Goal: Use online tool/utility: Utilize a website feature to perform a specific function

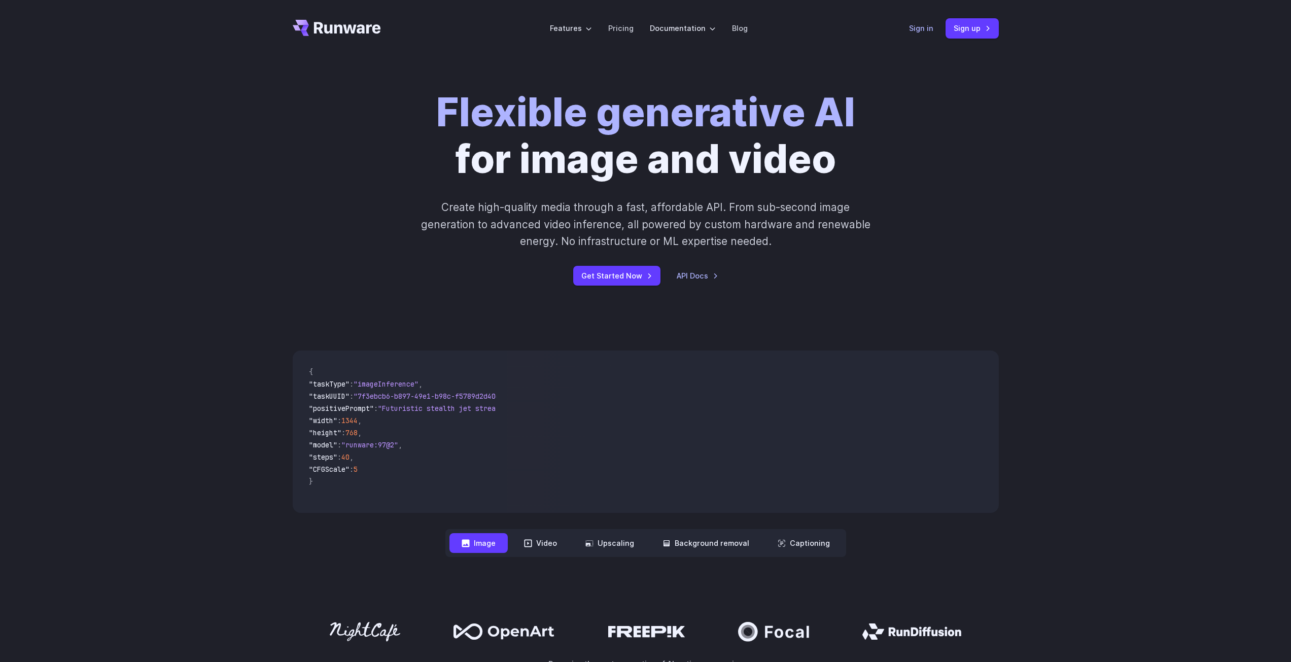
click at [924, 32] on link "Sign in" at bounding box center [921, 28] width 24 height 12
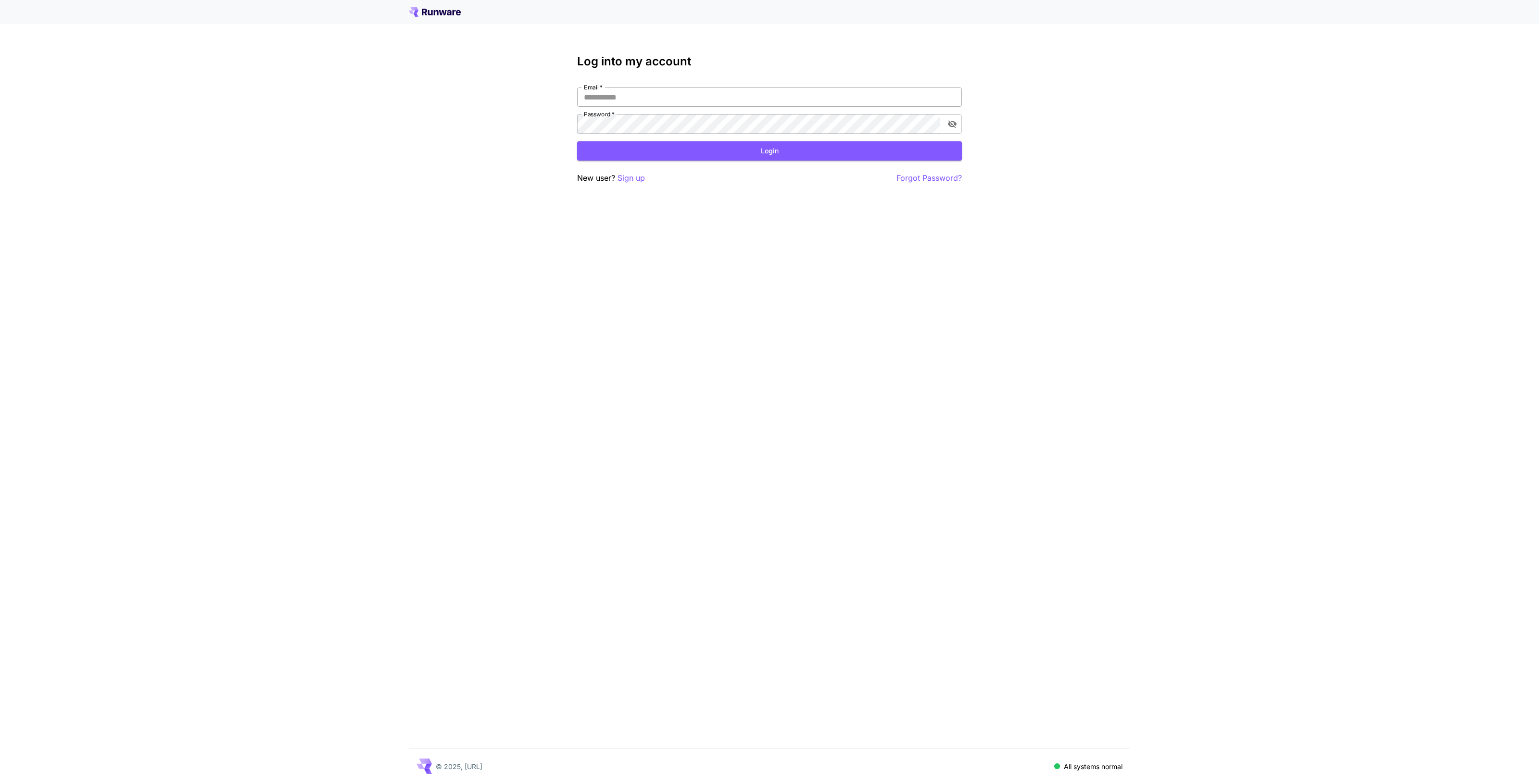
click at [641, 91] on input "Email   *" at bounding box center [770, 97] width 385 height 19
type input "**********"
click button "Login" at bounding box center [770, 151] width 385 height 20
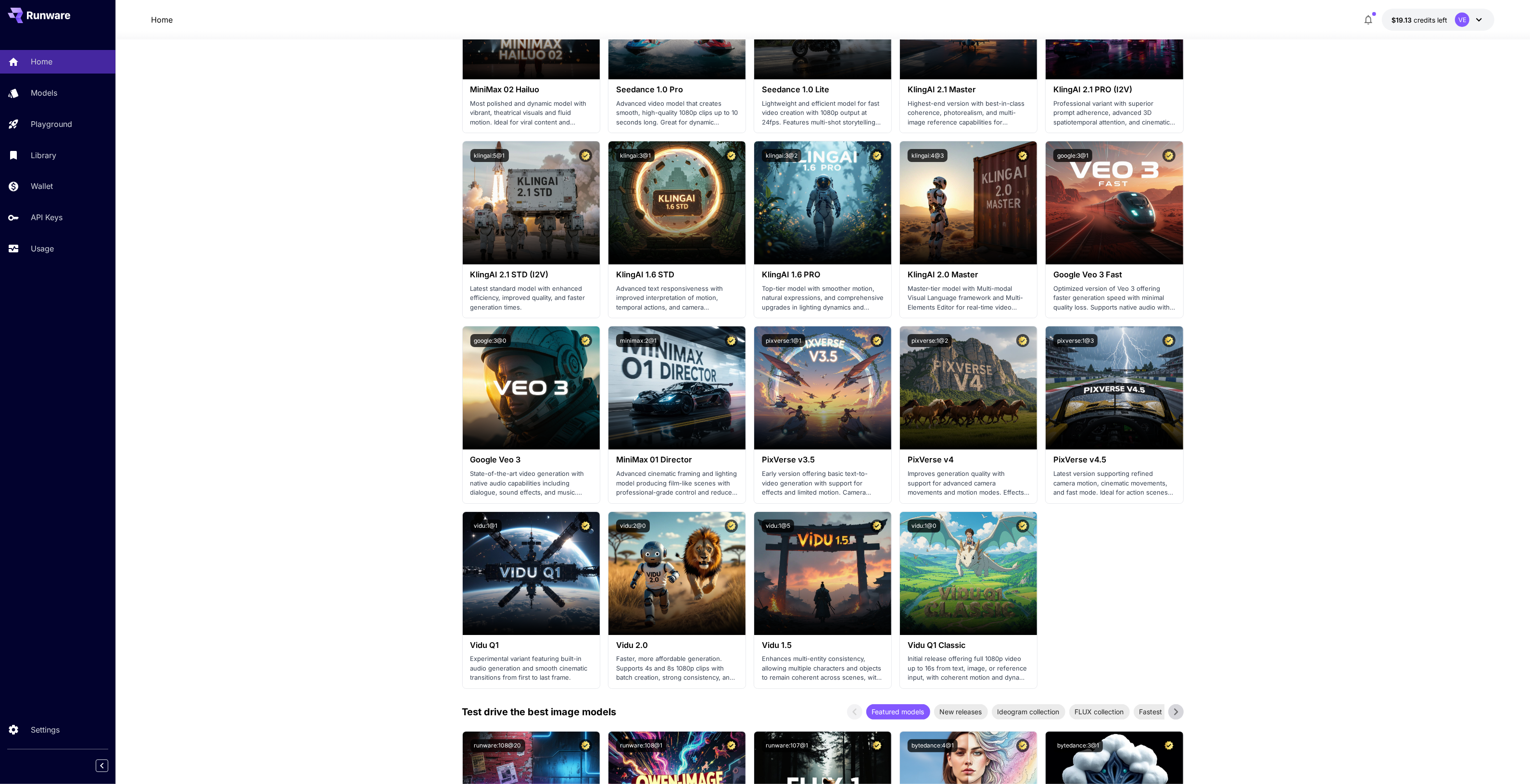
scroll to position [360, 0]
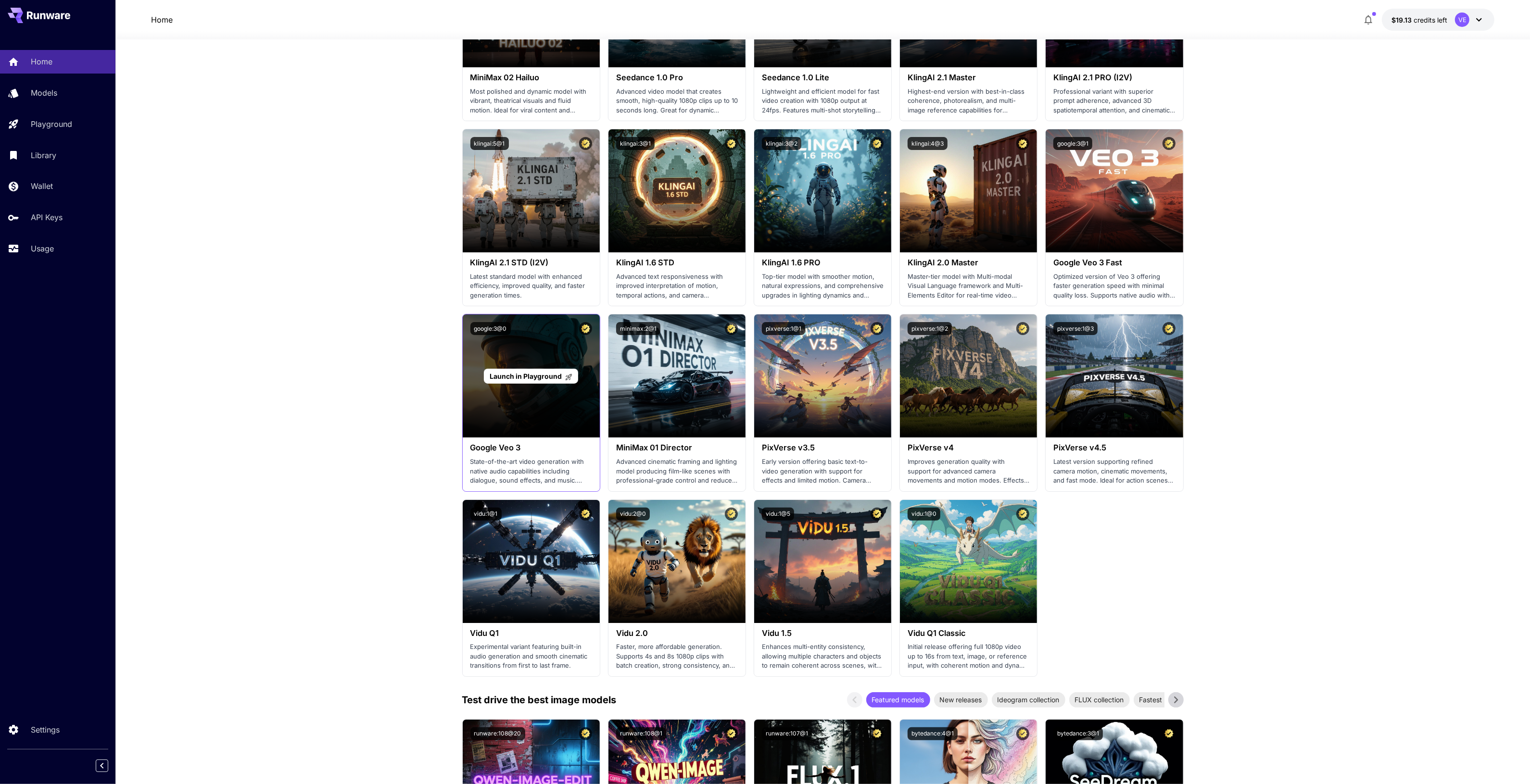
click at [546, 382] on div "Launch in Playground" at bounding box center [530, 376] width 94 height 15
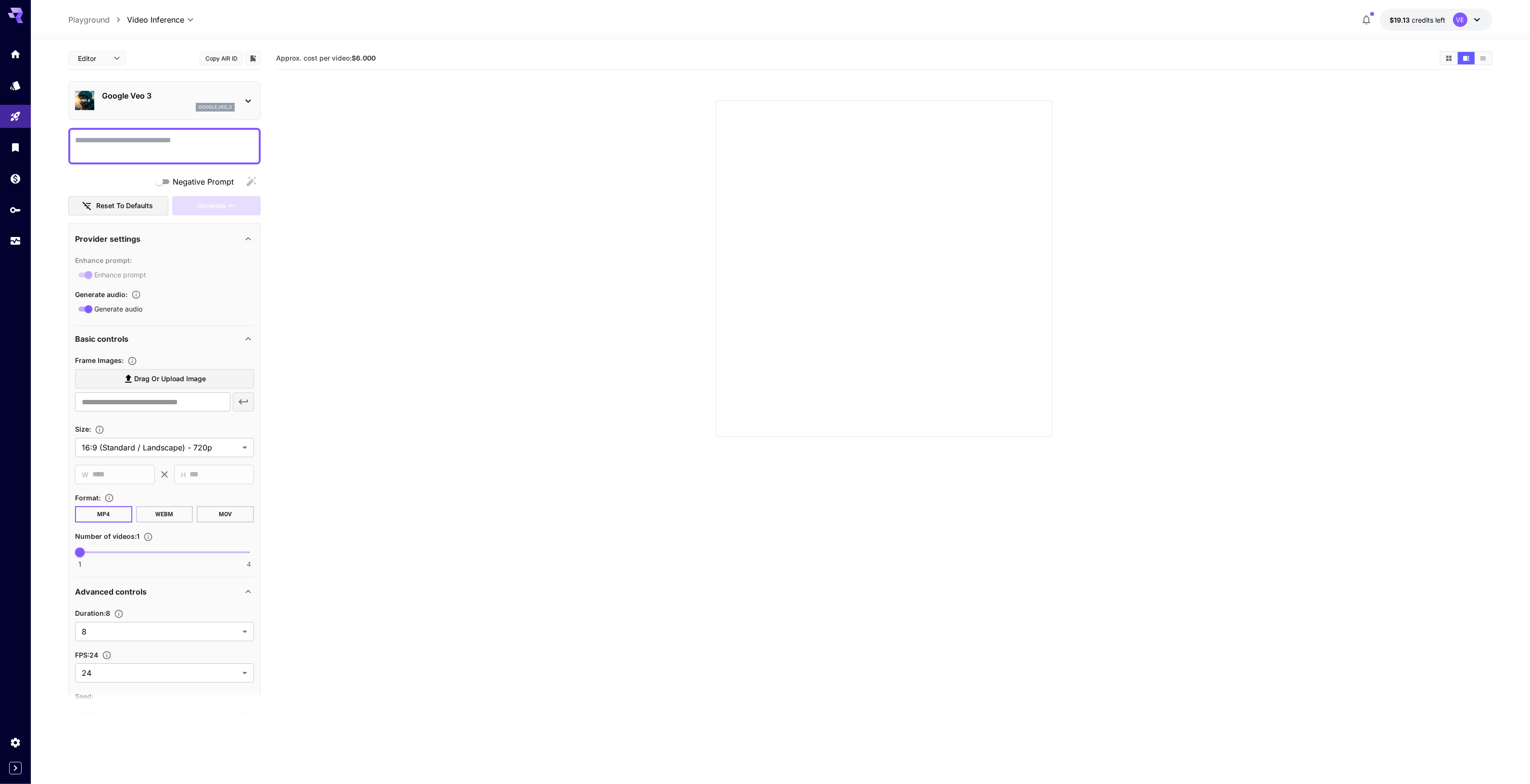
click at [593, 412] on section at bounding box center [884, 257] width 918 height 359
click at [193, 446] on body "**********" at bounding box center [769, 429] width 1539 height 860
click at [219, 469] on span "16:9 (Standard / Landscape) - 720p" at bounding box center [164, 469] width 164 height 11
click at [350, 463] on section "Approx. cost per video: $6.000" at bounding box center [884, 439] width 1217 height 784
click at [189, 441] on body "**********" at bounding box center [769, 429] width 1539 height 860
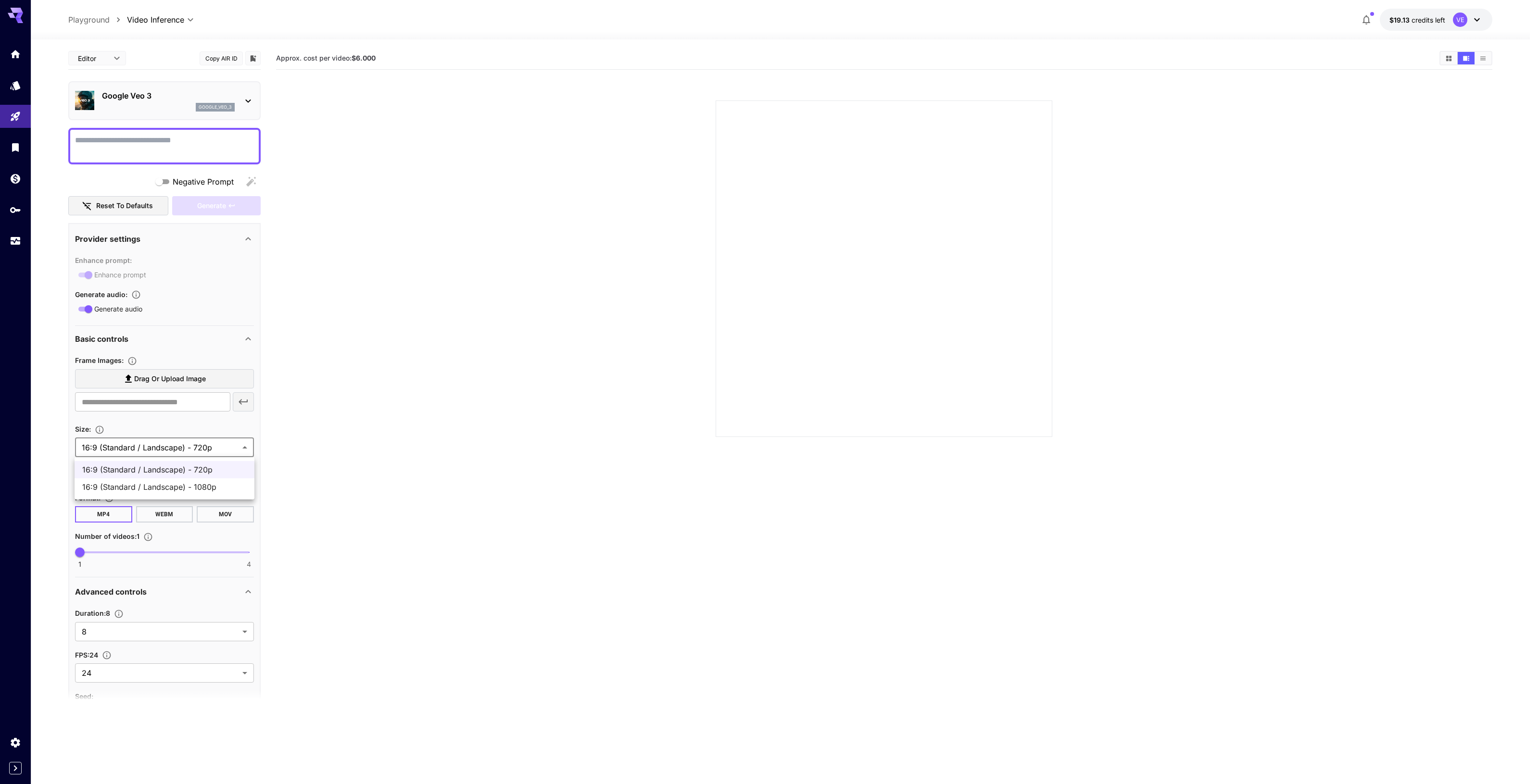
click at [458, 477] on div at bounding box center [769, 392] width 1539 height 784
click at [133, 633] on body "**********" at bounding box center [769, 429] width 1539 height 860
click at [378, 648] on div at bounding box center [769, 392] width 1539 height 784
click at [174, 672] on body "**********" at bounding box center [764, 429] width 1530 height 860
click at [333, 636] on div at bounding box center [769, 392] width 1539 height 784
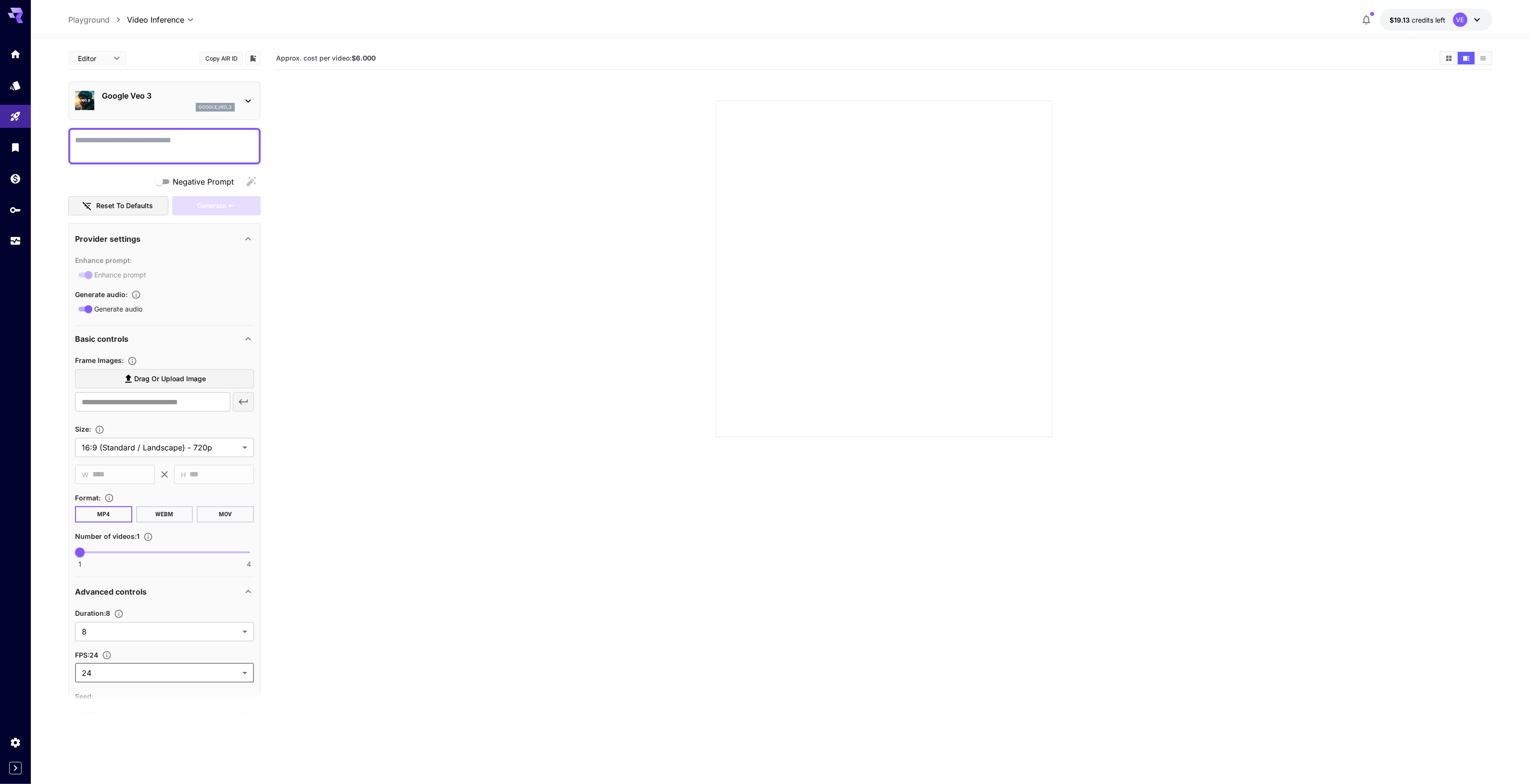
click at [138, 137] on textarea "Negative Prompt" at bounding box center [164, 146] width 179 height 23
paste textarea "**********"
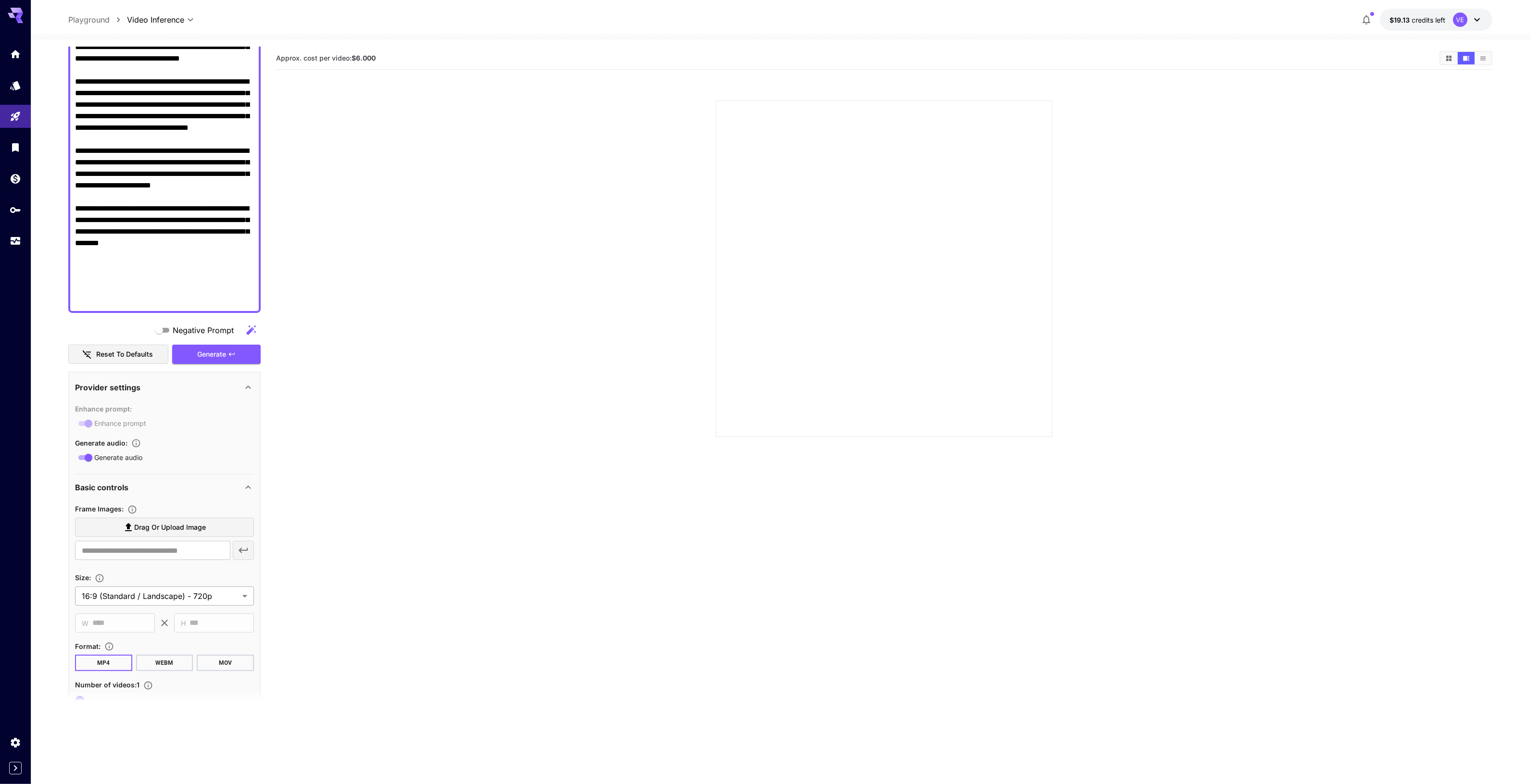
scroll to position [301, 0]
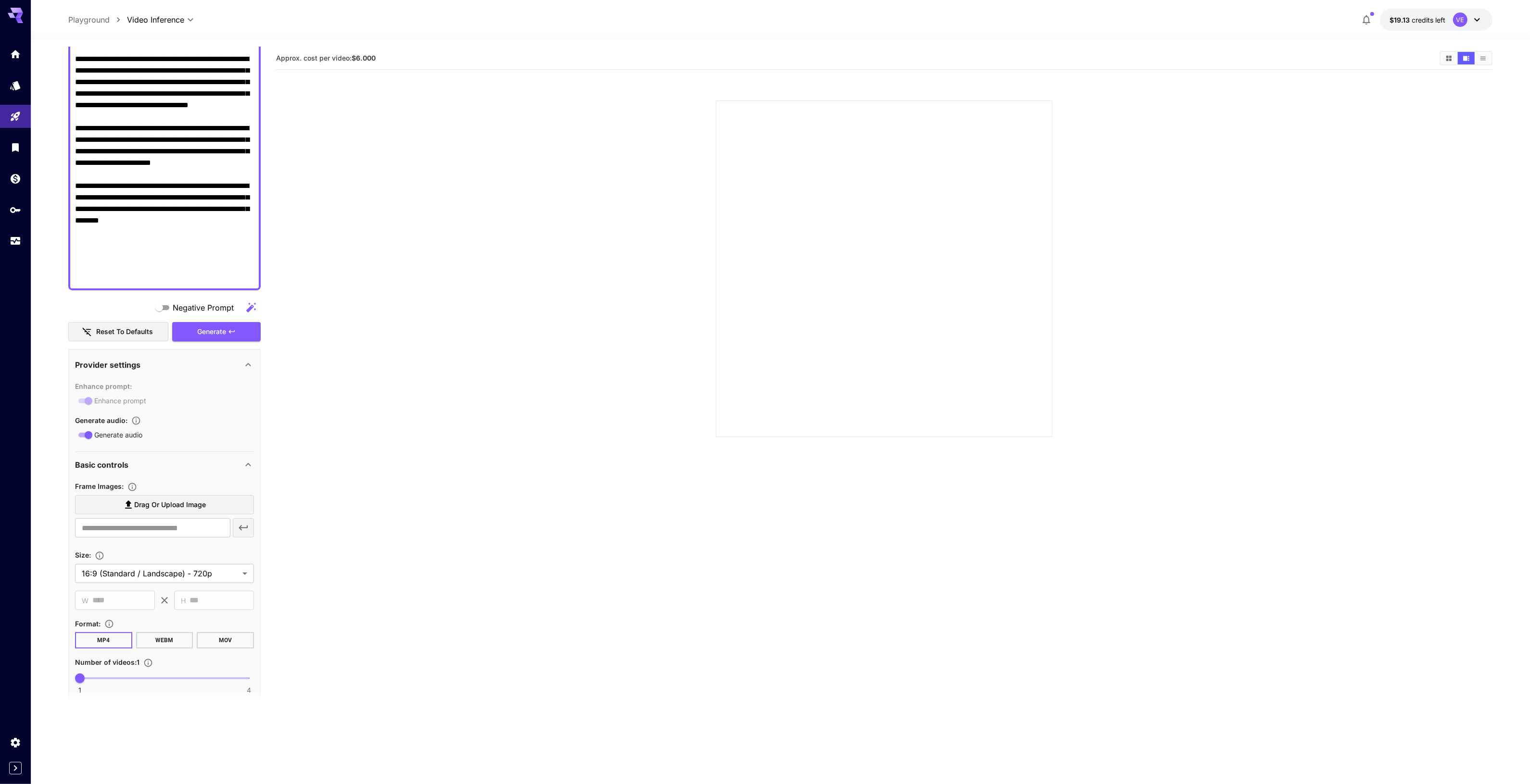
type textarea "**********"
click at [85, 398] on div "Enhance prompt : Enhance prompt" at bounding box center [164, 393] width 179 height 27
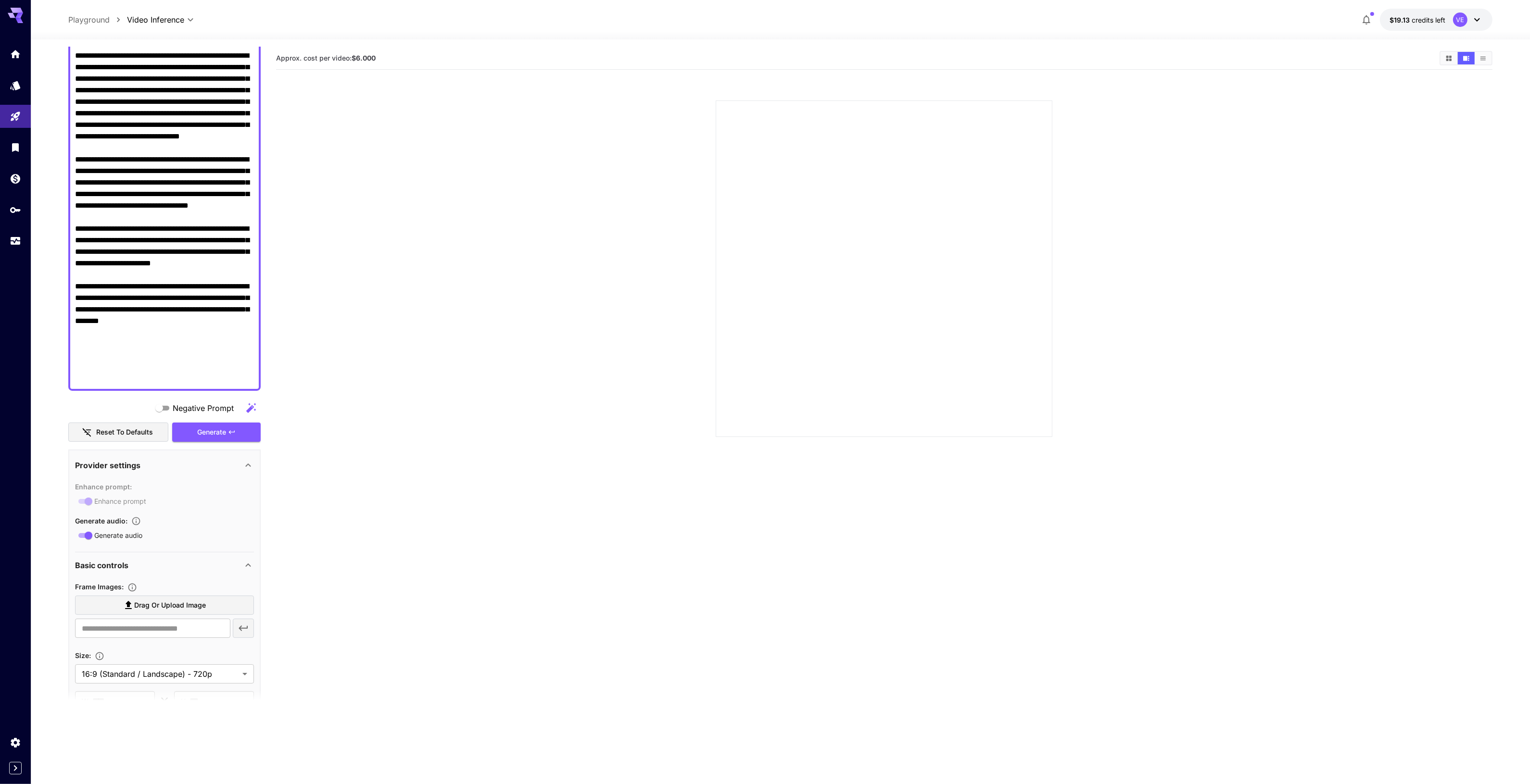
scroll to position [199, 0]
click at [227, 429] on div "Generate" at bounding box center [216, 432] width 88 height 20
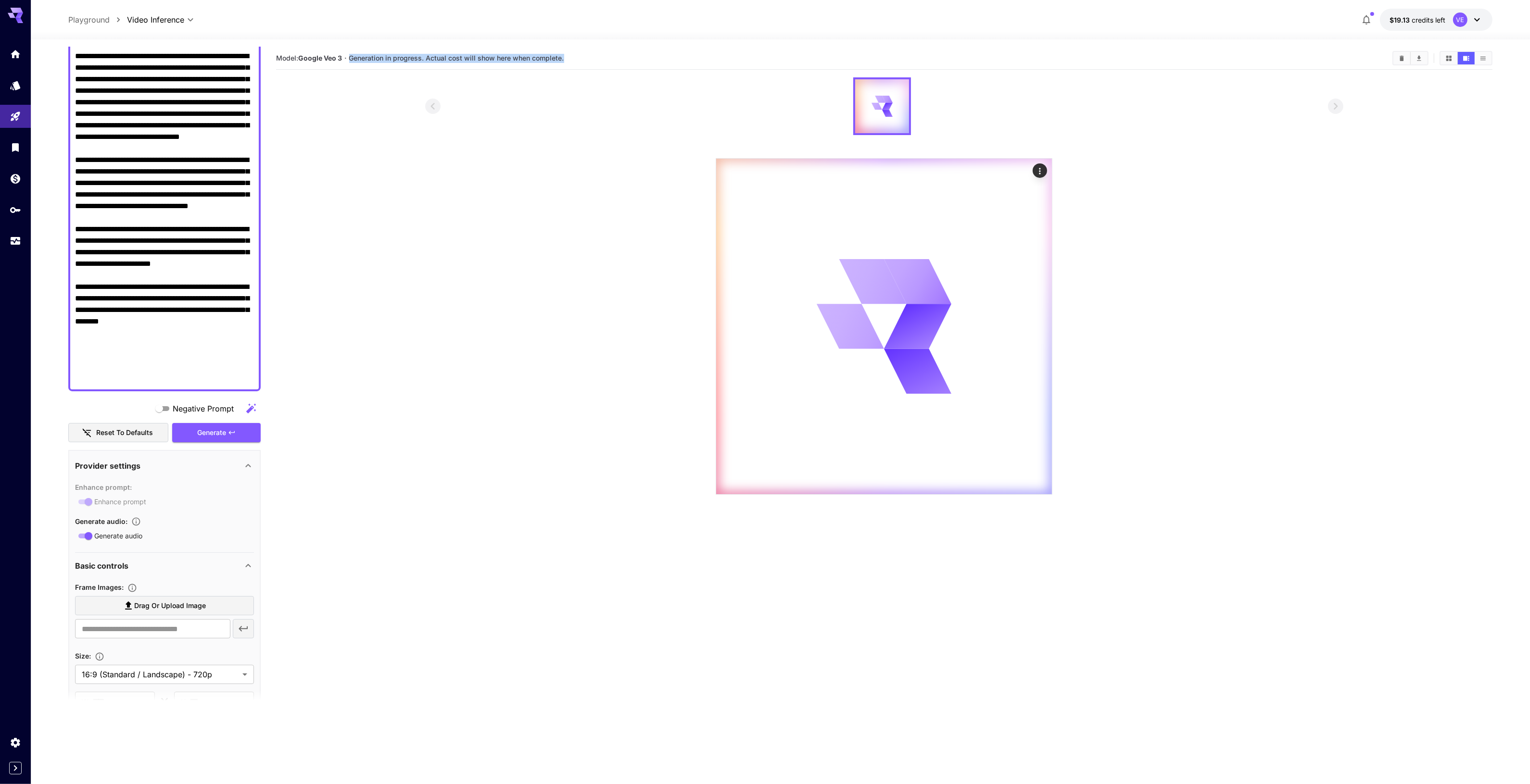
drag, startPoint x: 359, startPoint y: 59, endPoint x: 642, endPoint y: 60, distance: 283.0
click at [642, 60] on section "Model: Google Veo 3 · Generation in progress. Actual cost will show here when c…" at bounding box center [830, 58] width 1109 height 11
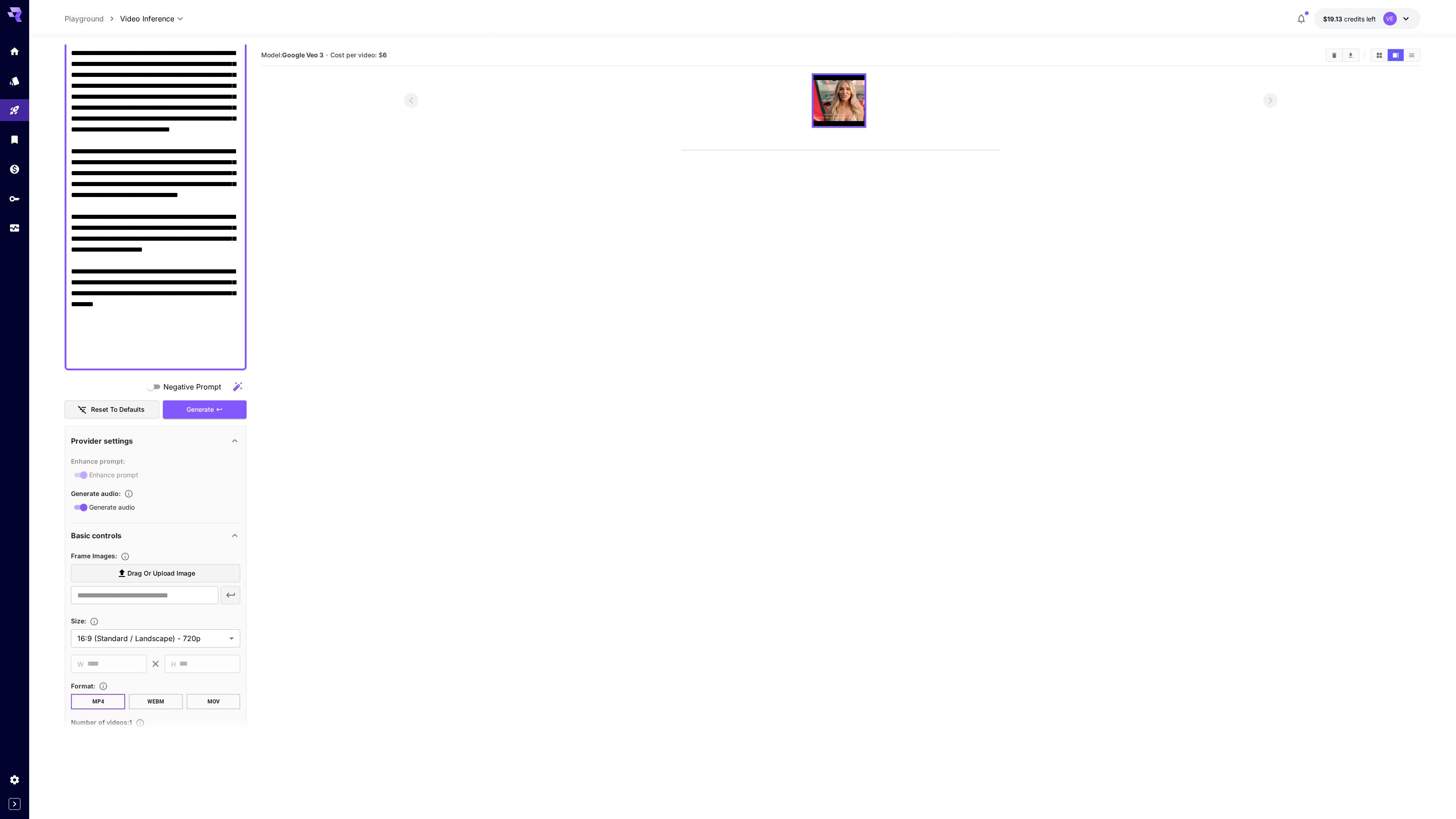
click at [682, 150] on video at bounding box center [841, 150] width 318 height 0
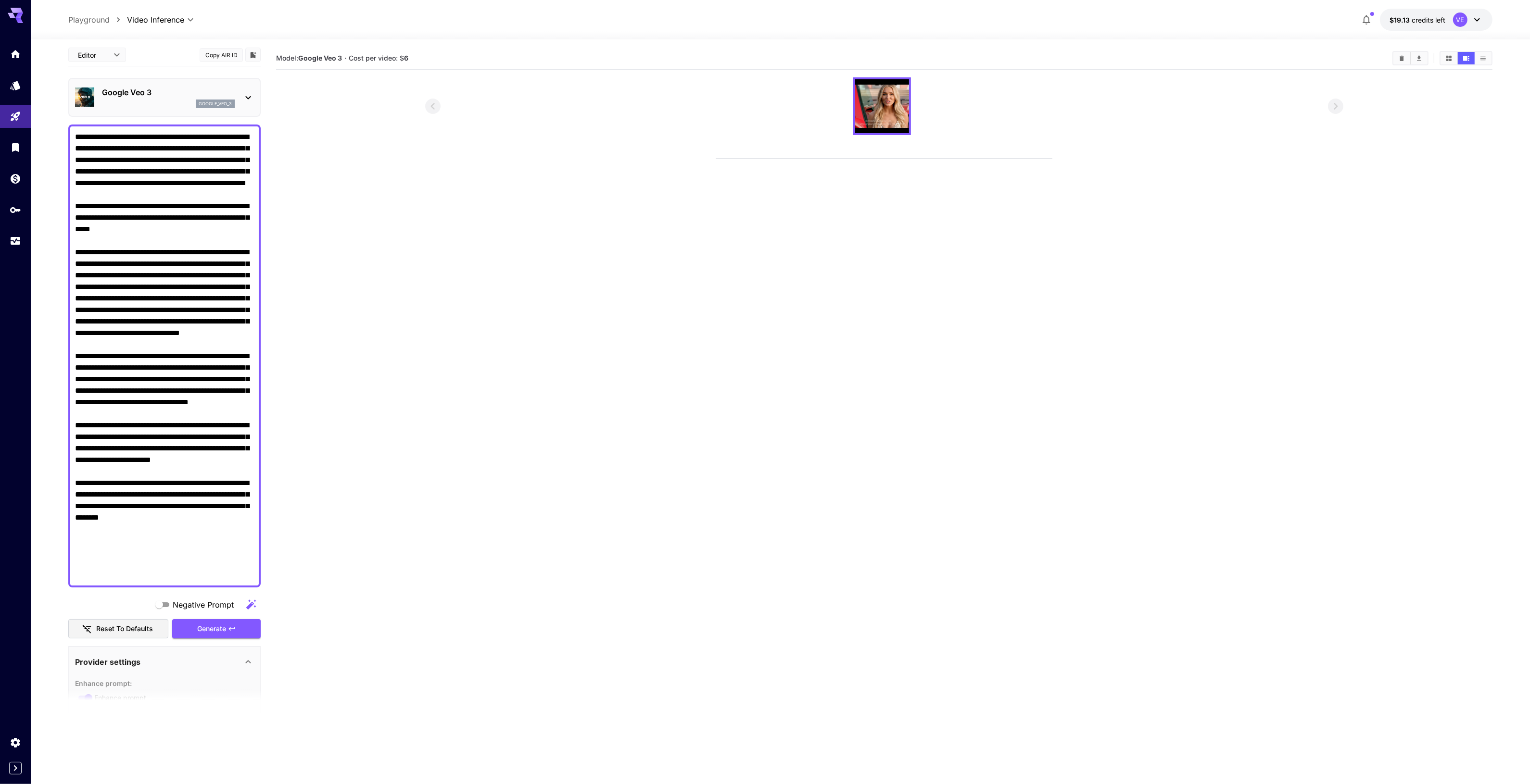
scroll to position [0, 0]
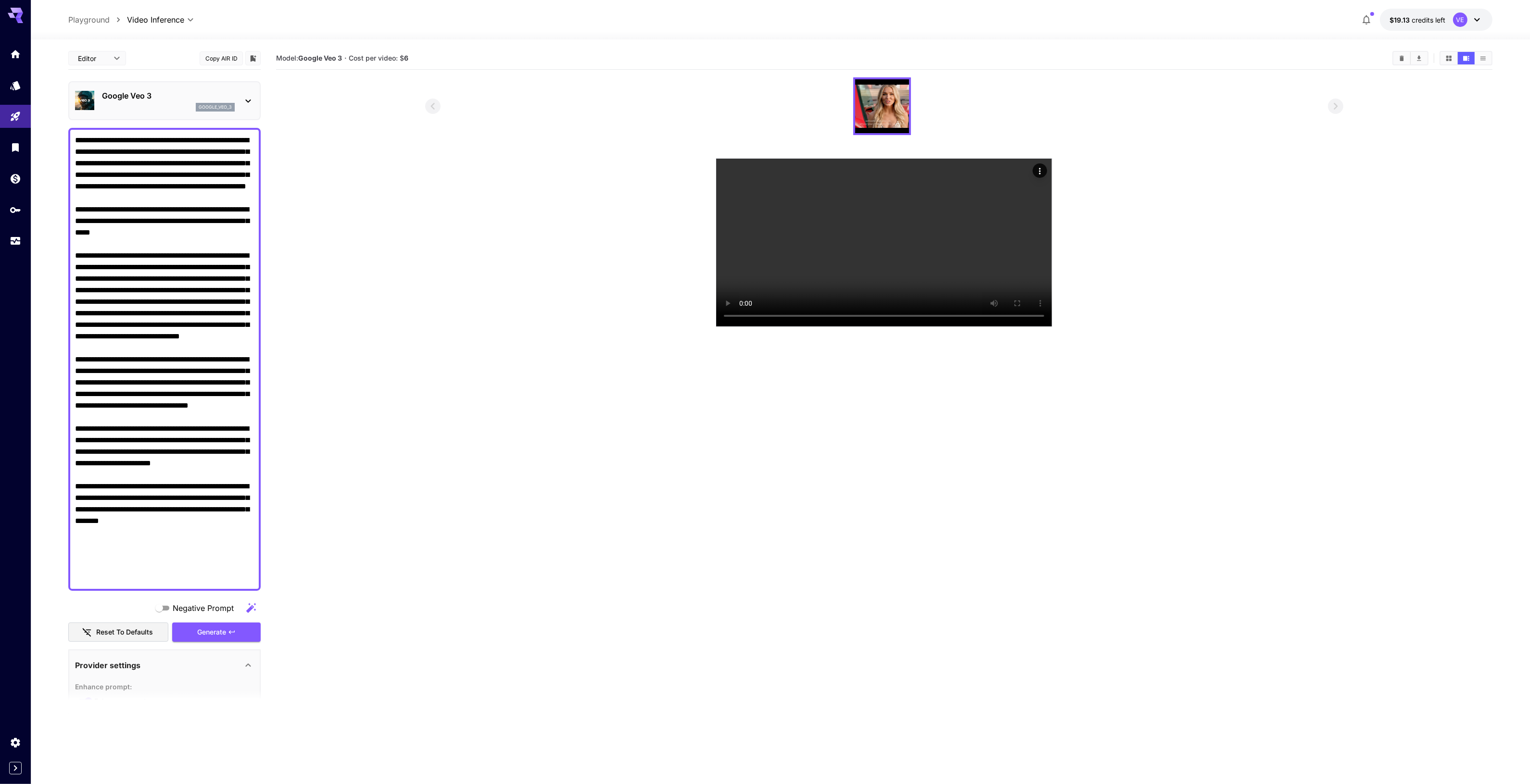
click at [140, 232] on textarea "Negative Prompt" at bounding box center [164, 359] width 179 height 449
click at [161, 246] on textarea "Negative Prompt" at bounding box center [164, 359] width 179 height 449
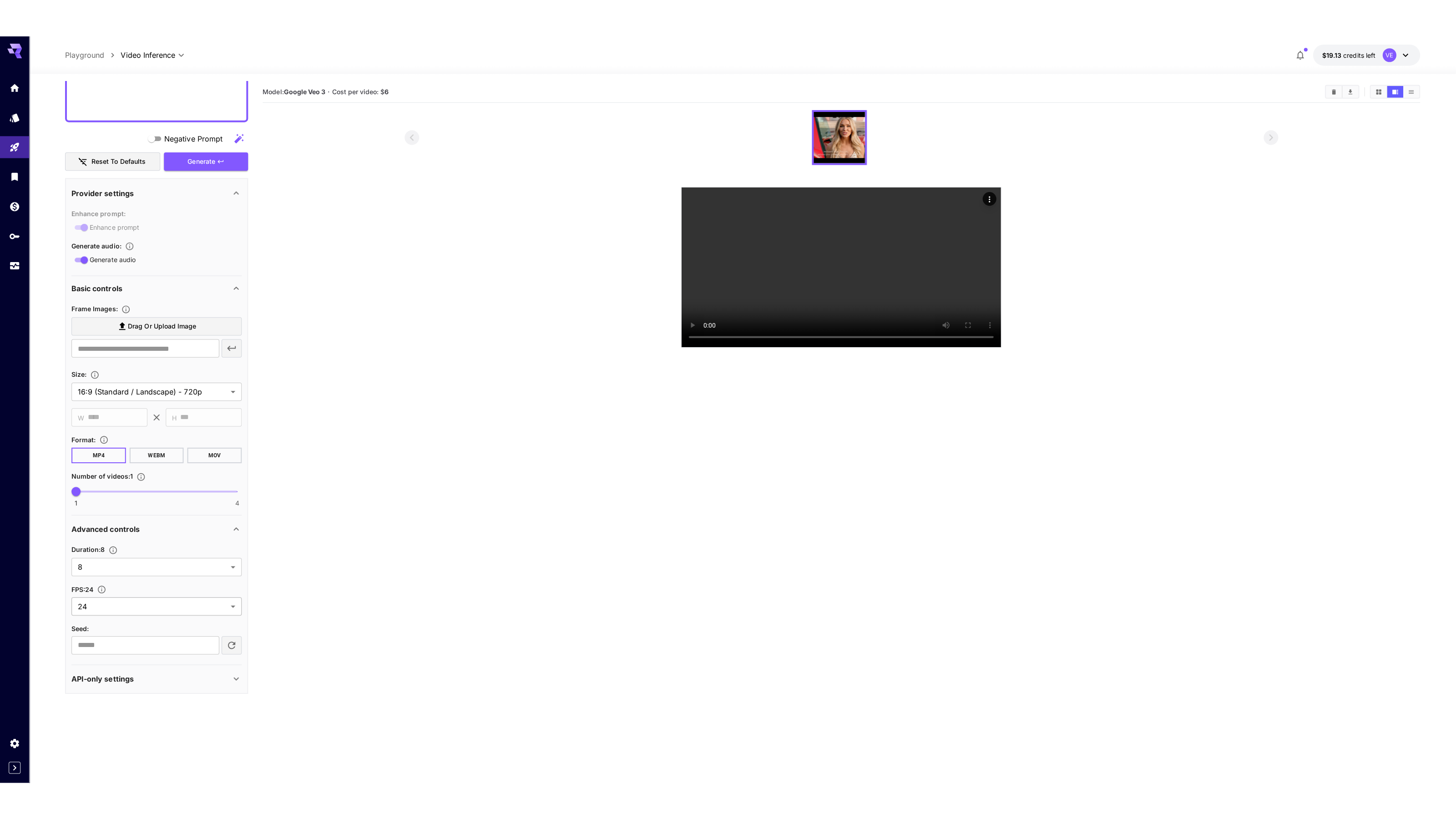
scroll to position [473, 0]
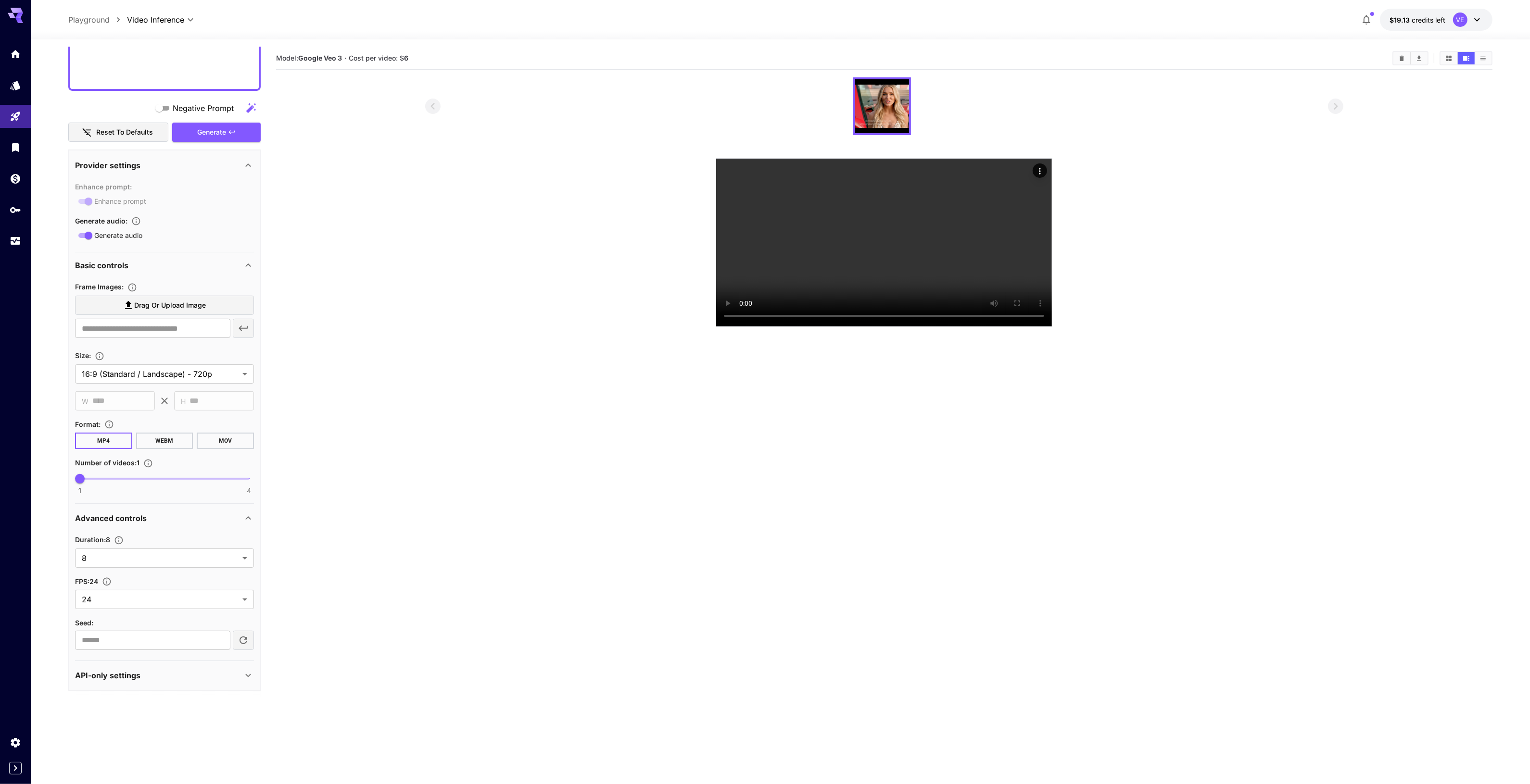
type textarea "**********"
drag, startPoint x: 351, startPoint y: 61, endPoint x: 431, endPoint y: 57, distance: 80.1
click at [431, 57] on section "Model: Google Veo 3 · Cost per video: $ 6" at bounding box center [830, 58] width 1109 height 11
click at [1276, 196] on section at bounding box center [884, 202] width 918 height 249
click at [871, 106] on img at bounding box center [882, 106] width 54 height 54
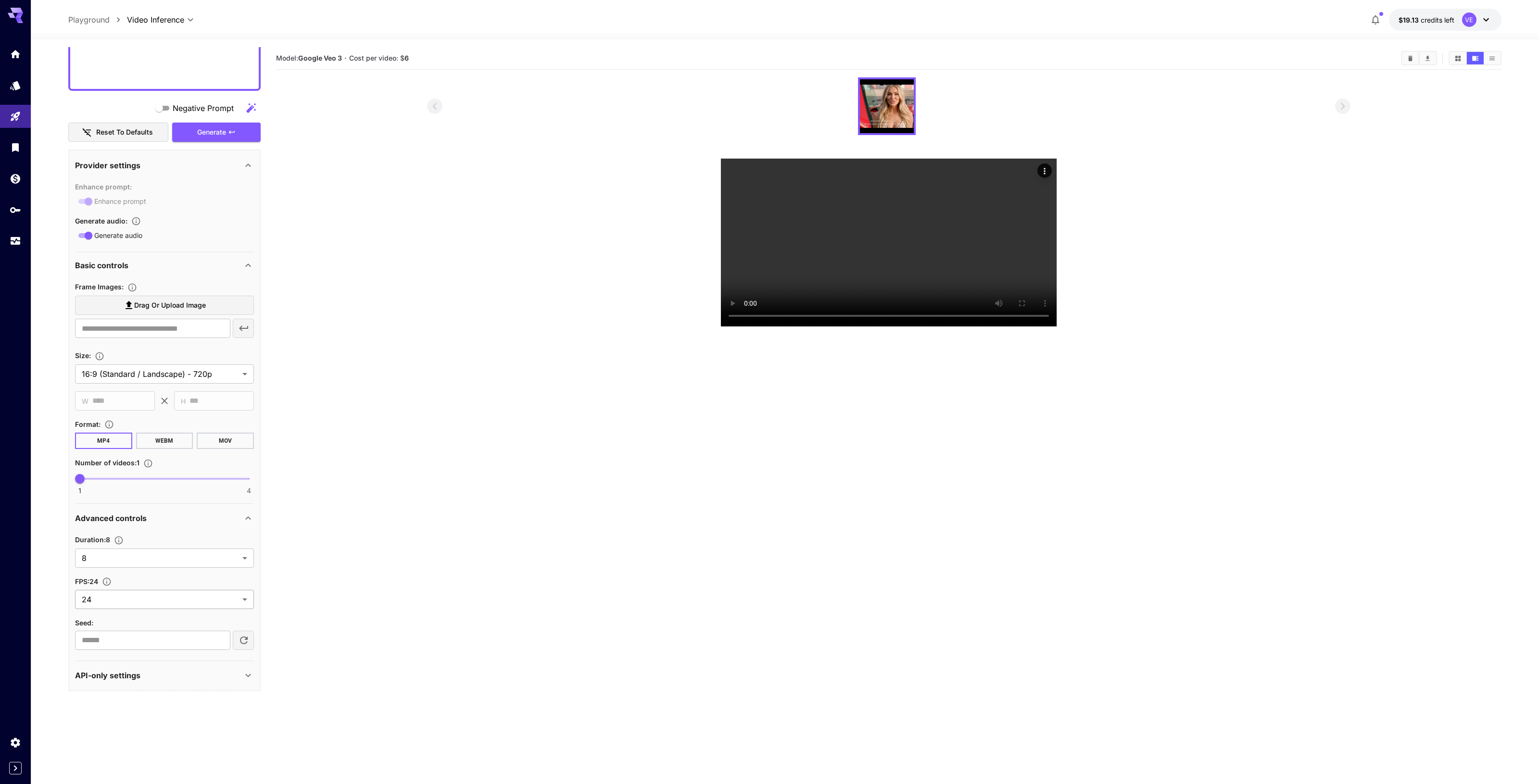
click at [155, 599] on body "**********" at bounding box center [769, 429] width 1539 height 860
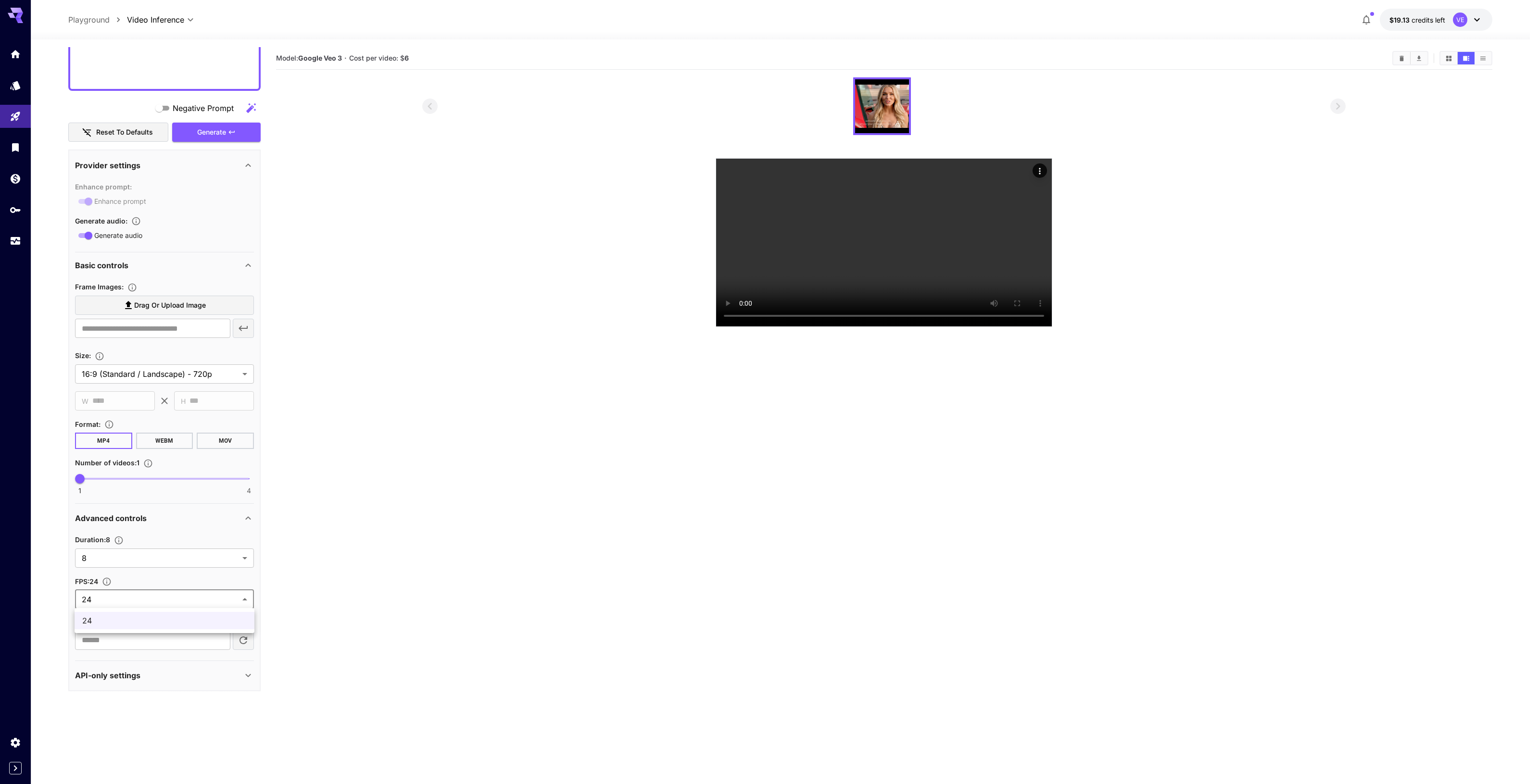
click at [155, 599] on div at bounding box center [769, 392] width 1539 height 784
click at [155, 561] on body "**********" at bounding box center [769, 429] width 1539 height 860
click at [155, 559] on div at bounding box center [769, 392] width 1539 height 784
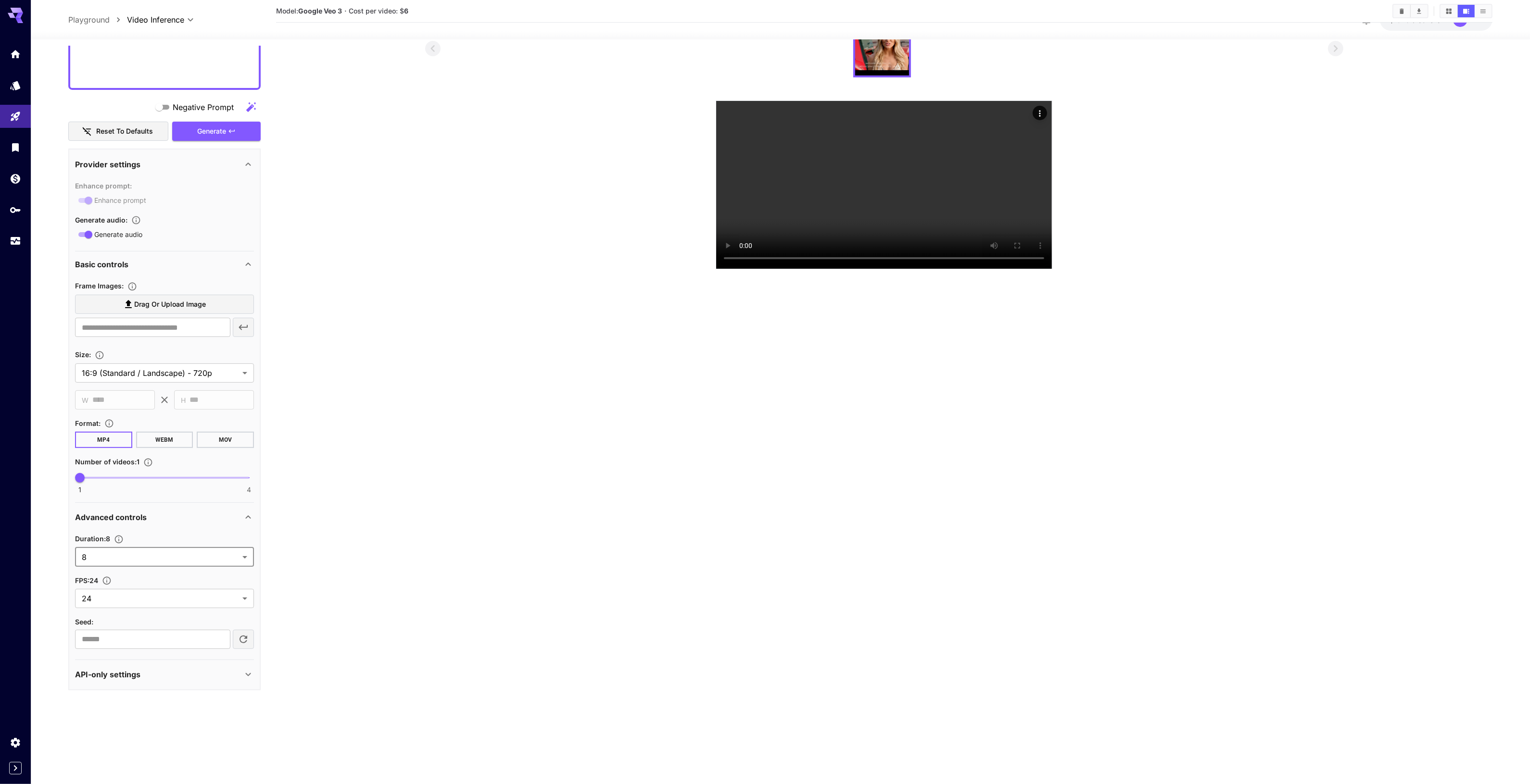
scroll to position [76, 0]
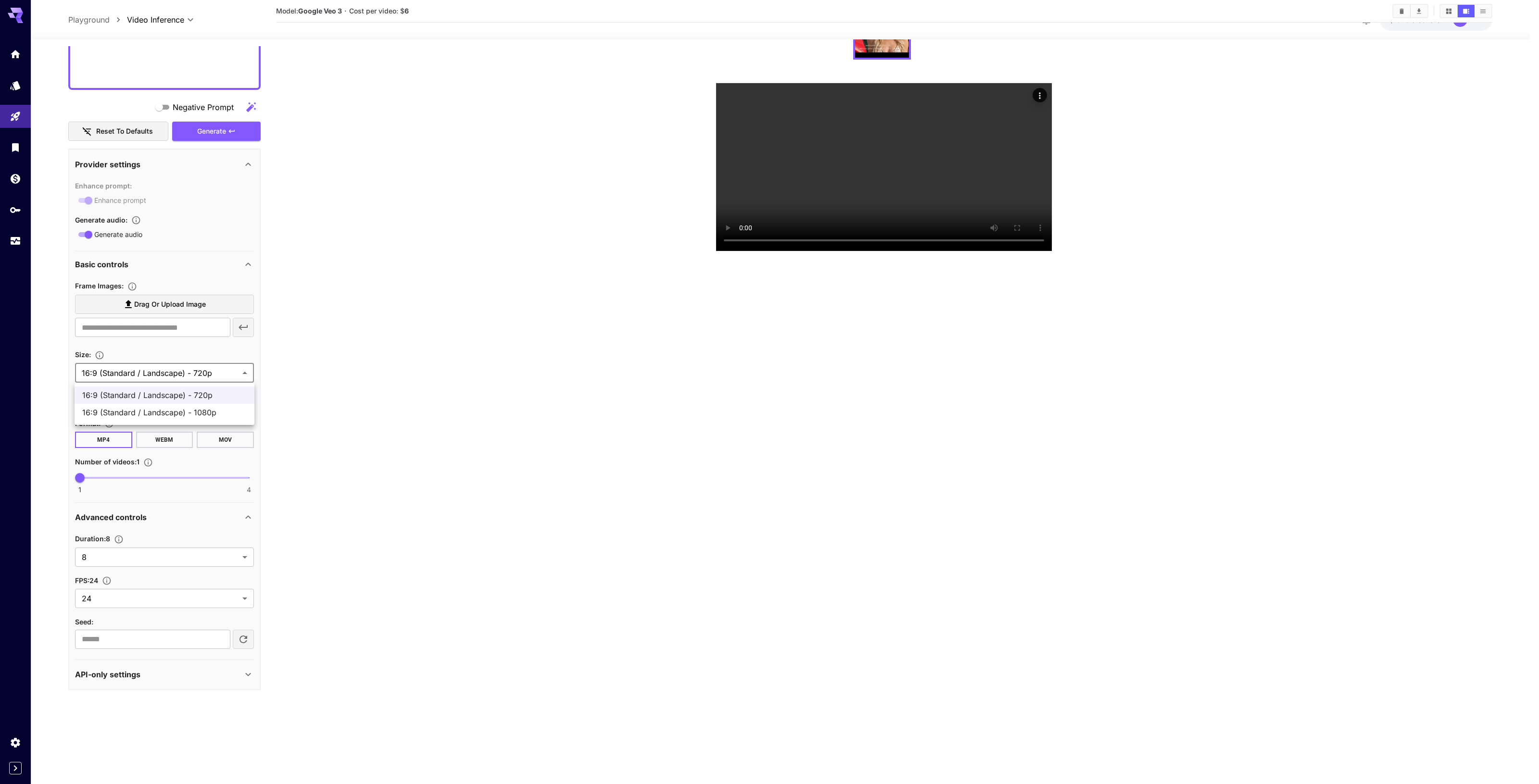
click at [200, 373] on body "**********" at bounding box center [769, 354] width 1539 height 860
click at [207, 413] on span "16:9 (Standard / Landscape) - 1080p" at bounding box center [164, 412] width 164 height 11
type input "**********"
type input "****"
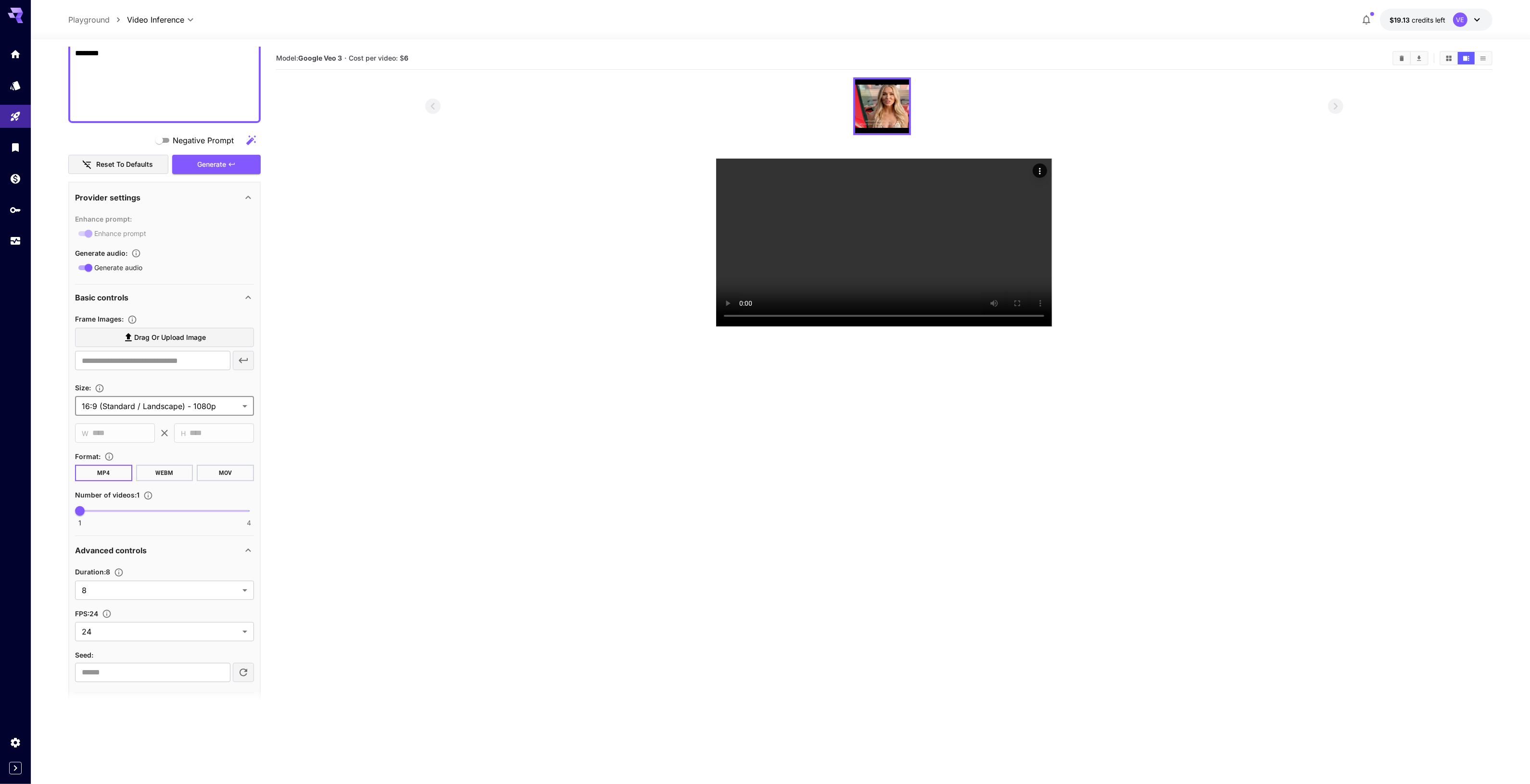
scroll to position [319, 0]
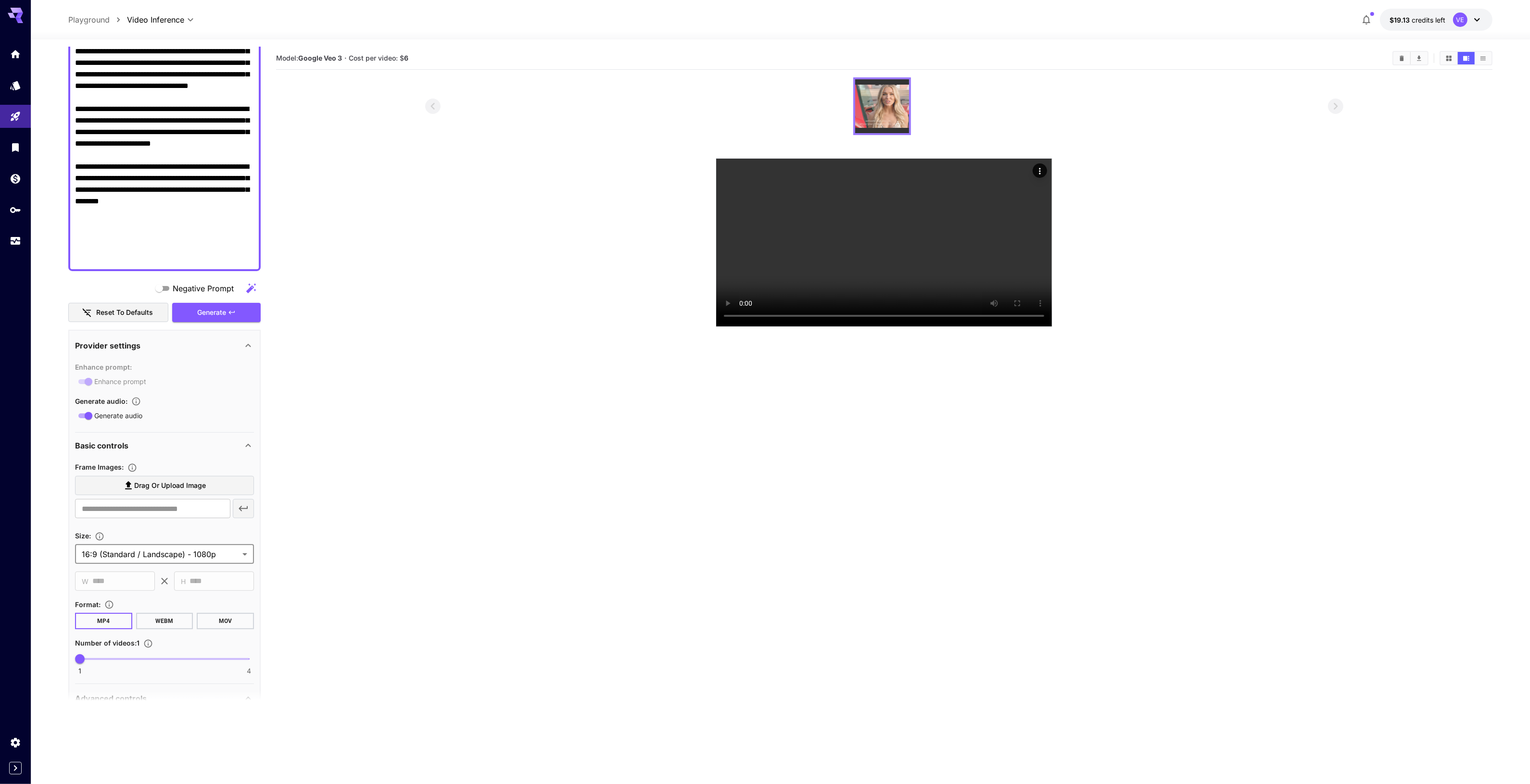
click at [881, 109] on img at bounding box center [882, 106] width 54 height 54
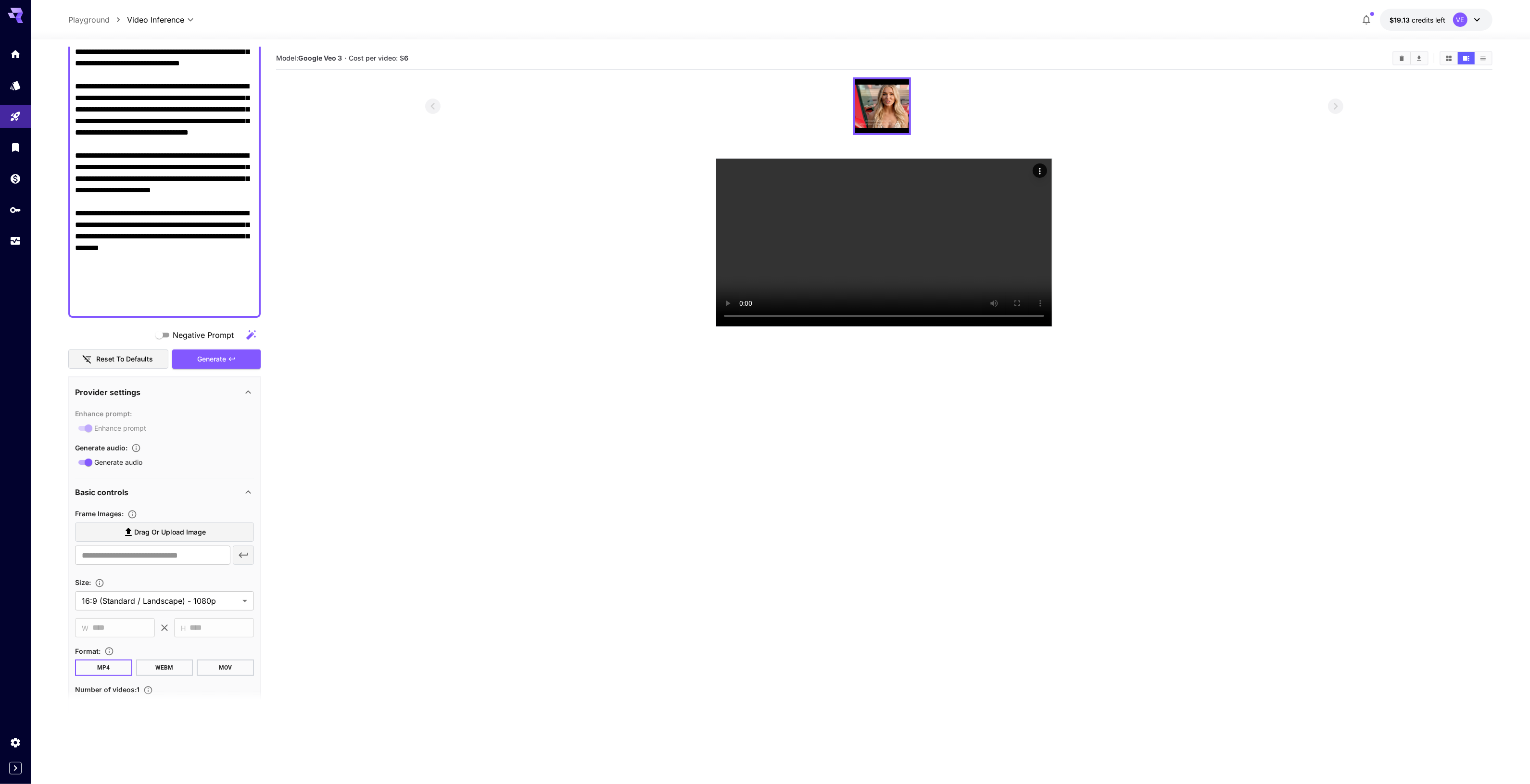
scroll to position [19, 0]
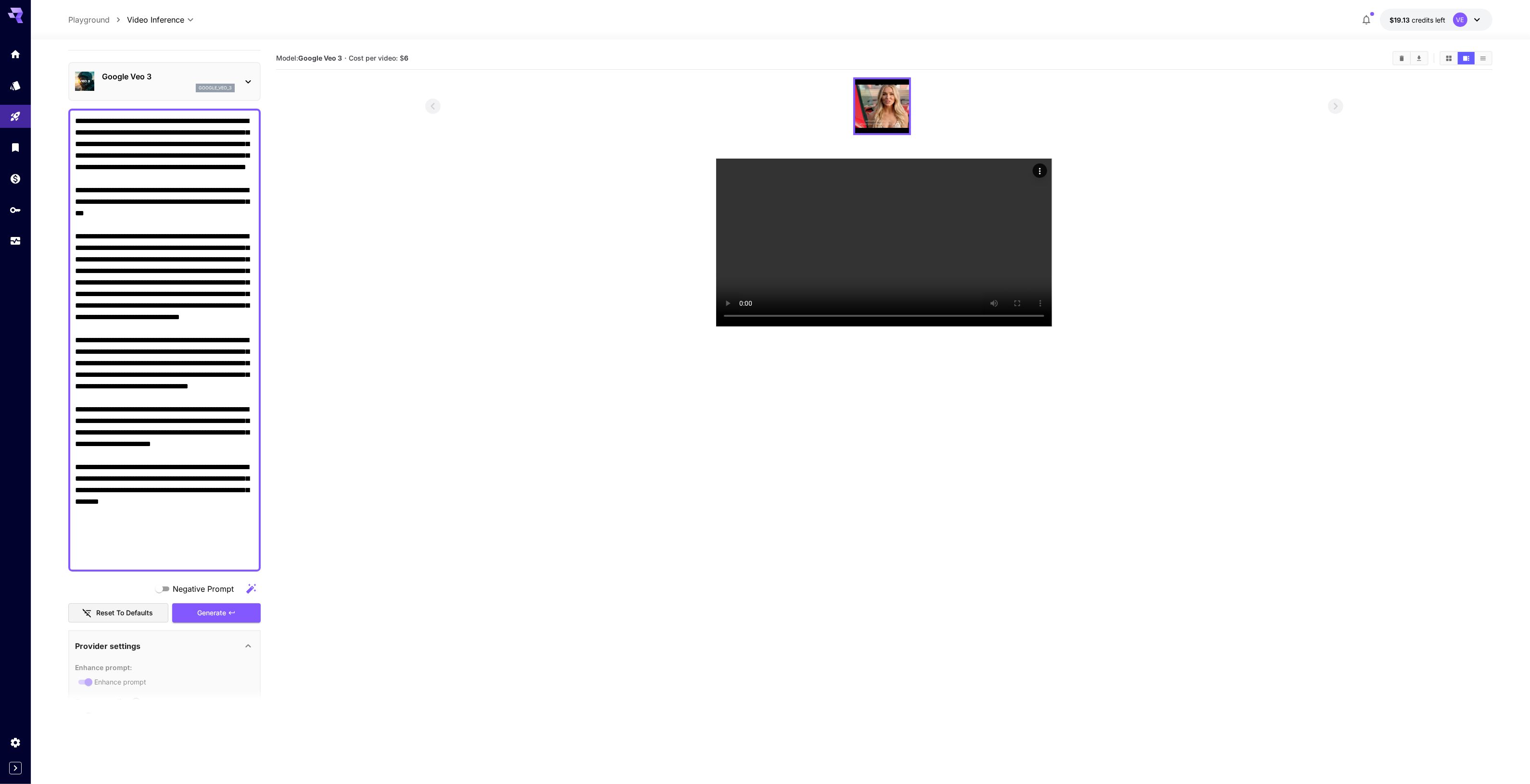
drag, startPoint x: 147, startPoint y: 452, endPoint x: 241, endPoint y: 501, distance: 106.0
click at [241, 501] on textarea "Negative Prompt" at bounding box center [164, 340] width 179 height 449
click at [241, 501] on textarea "Negative Prompt" at bounding box center [164, 340] width 179 height 449
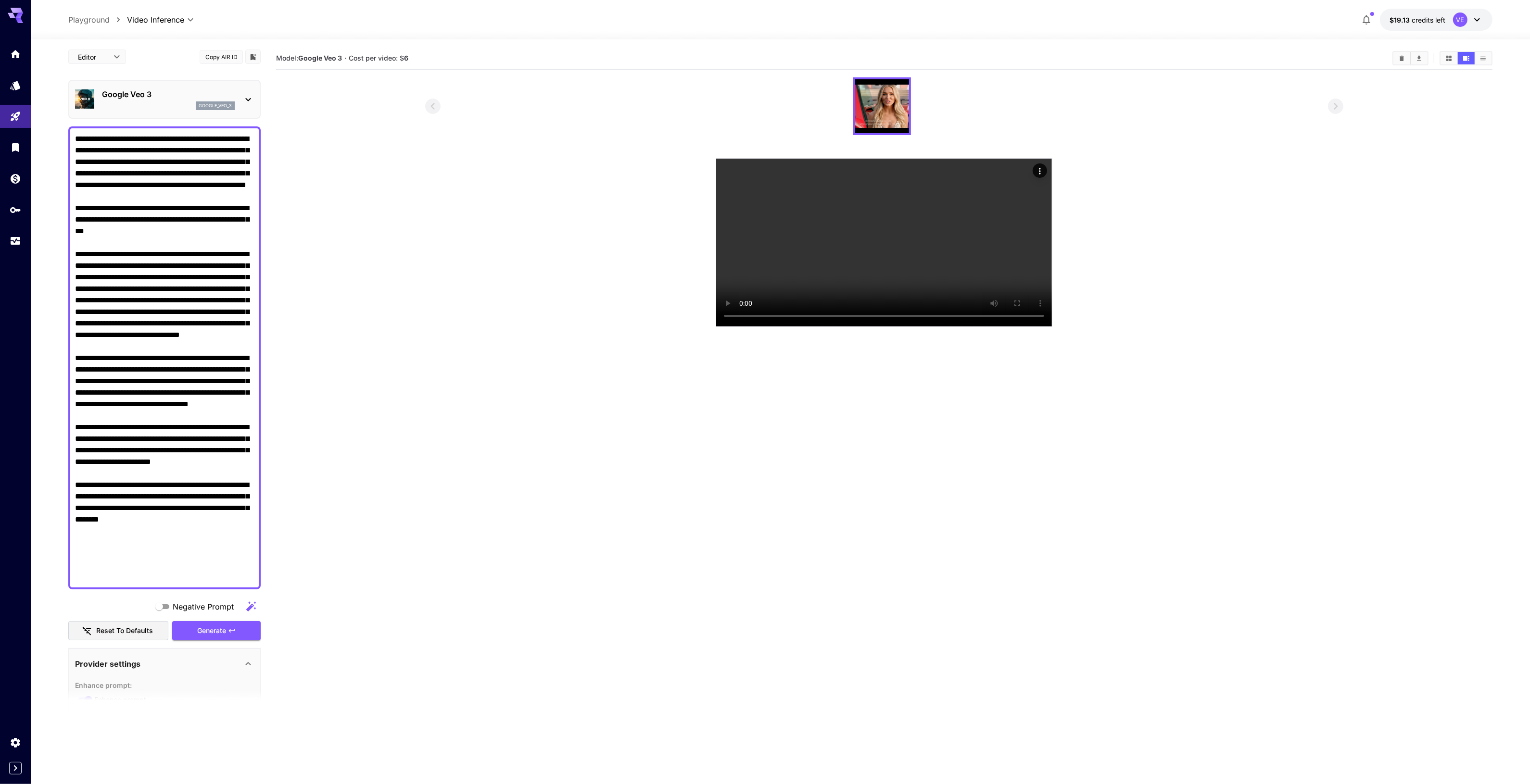
scroll to position [0, 0]
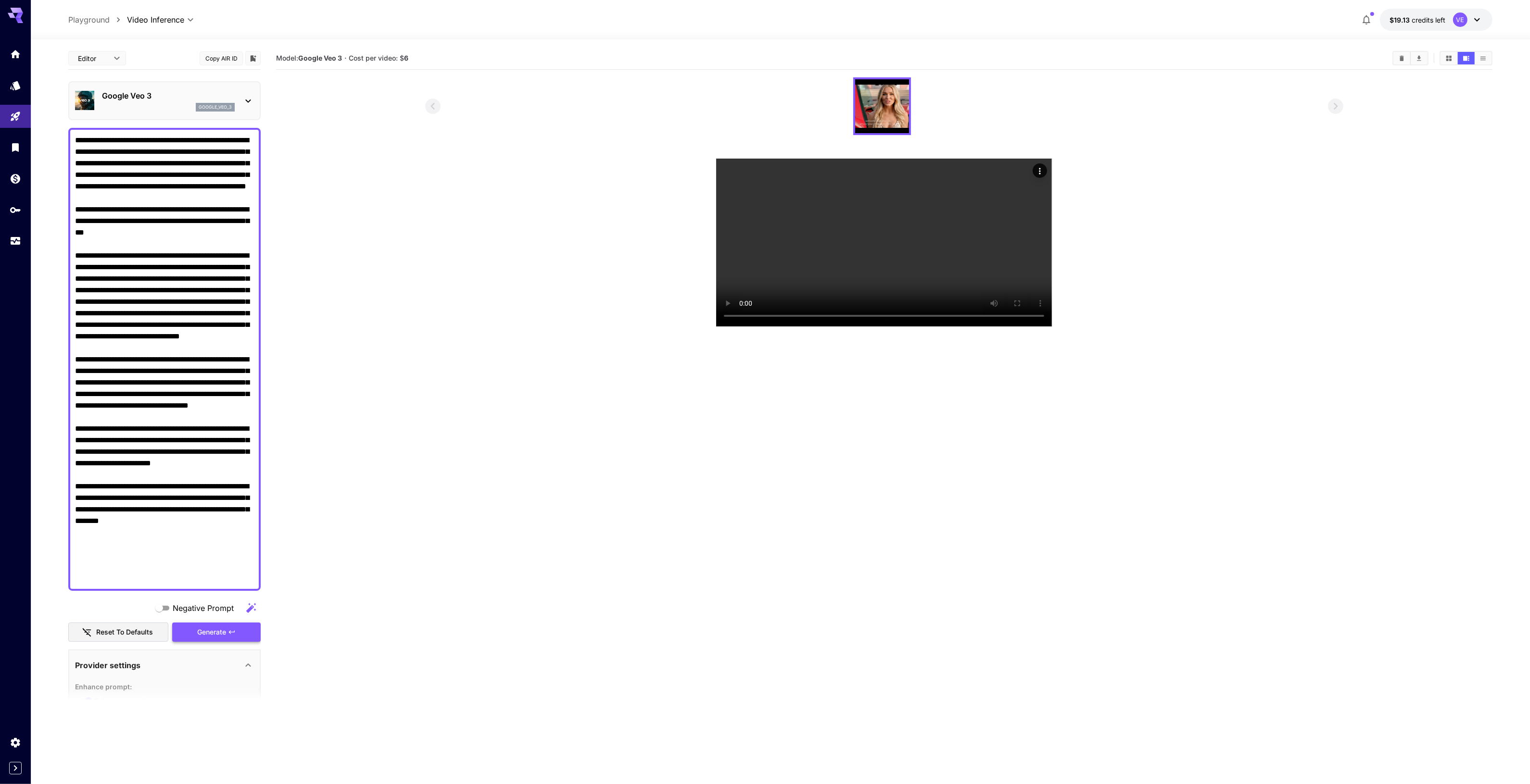
click at [230, 638] on div "Generate" at bounding box center [216, 632] width 88 height 20
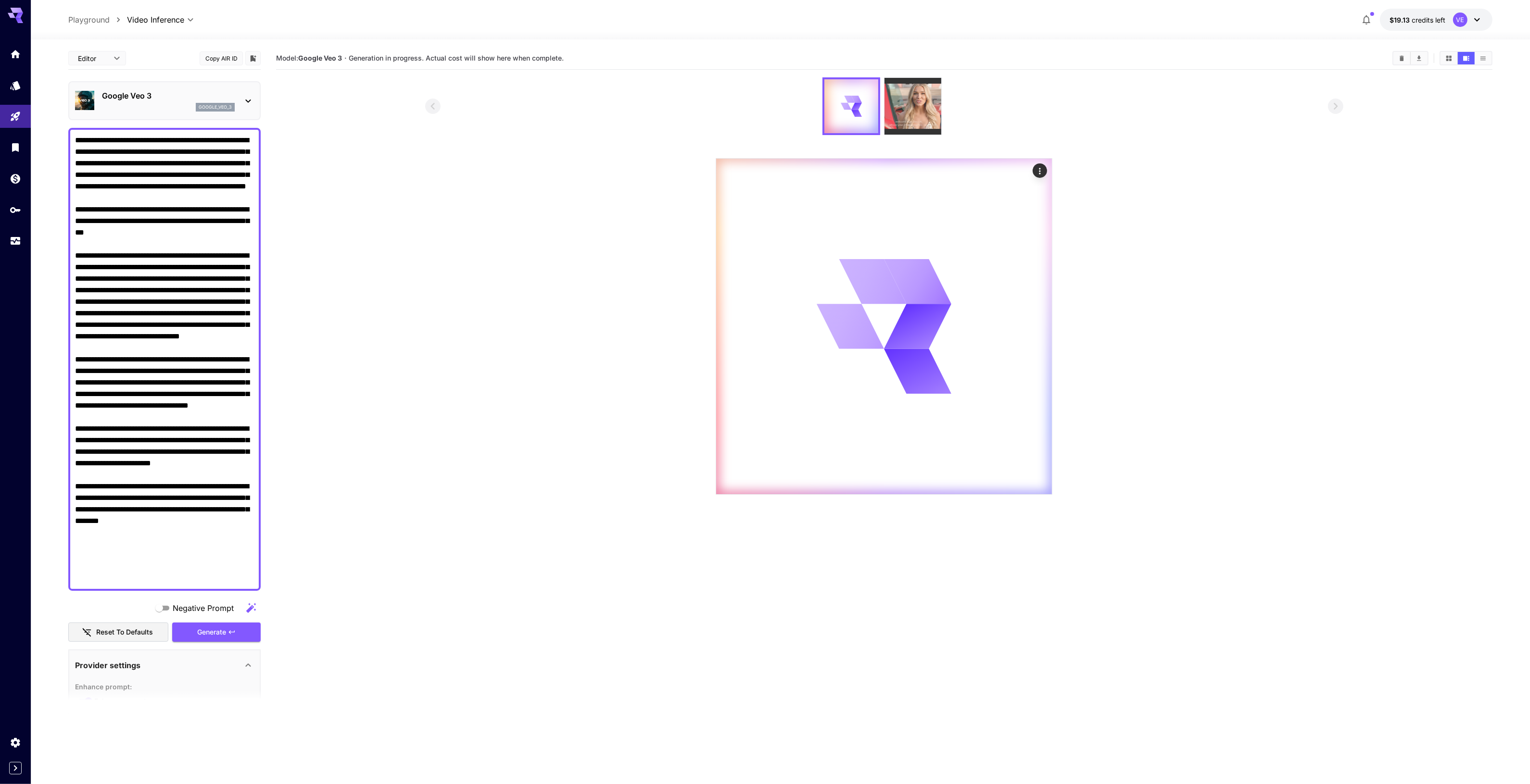
click at [914, 112] on img at bounding box center [913, 106] width 57 height 57
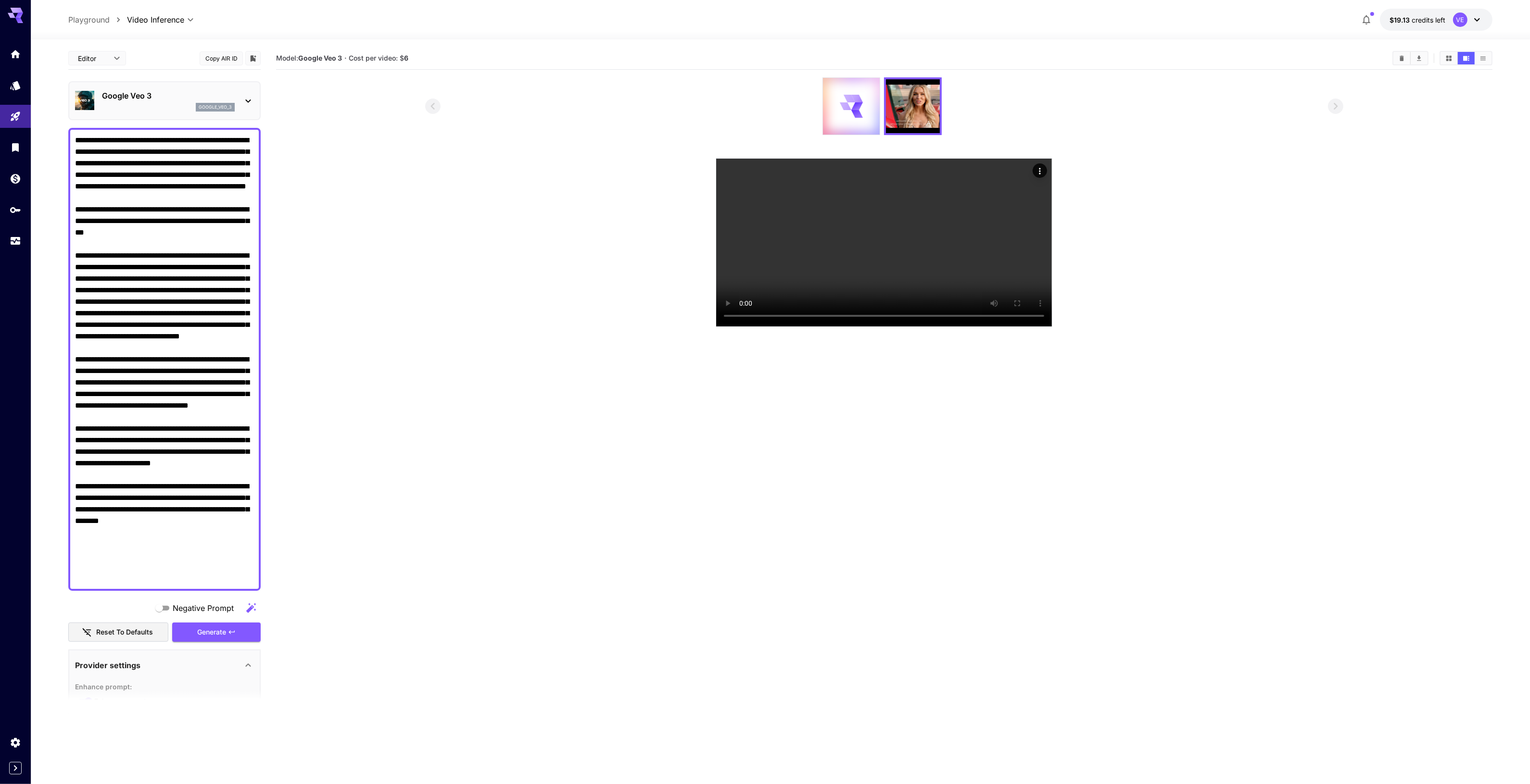
click at [407, 324] on section at bounding box center [884, 202] width 1217 height 249
click at [864, 102] on div at bounding box center [852, 106] width 57 height 57
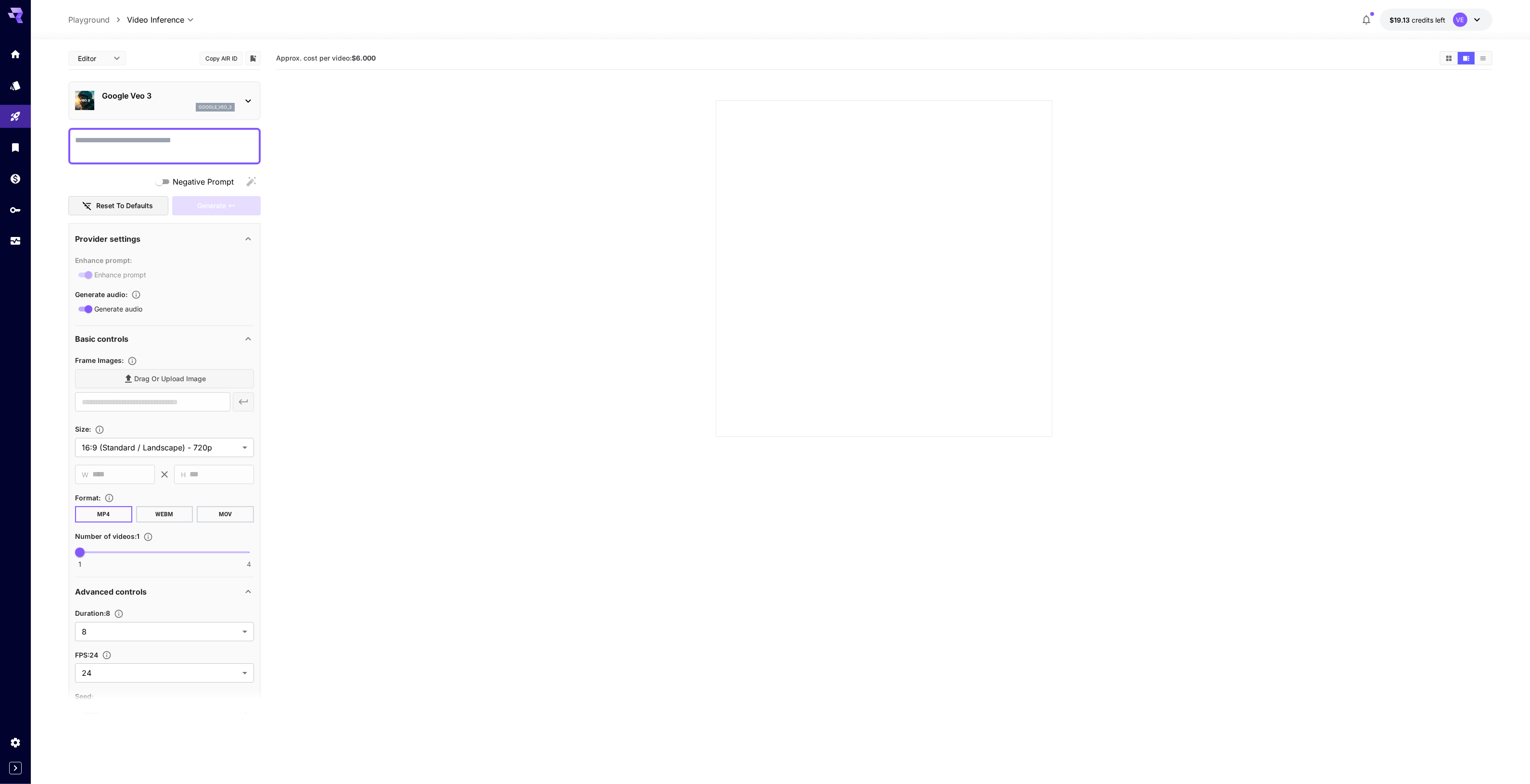
click at [1429, 23] on span "credits left" at bounding box center [1429, 20] width 34 height 9
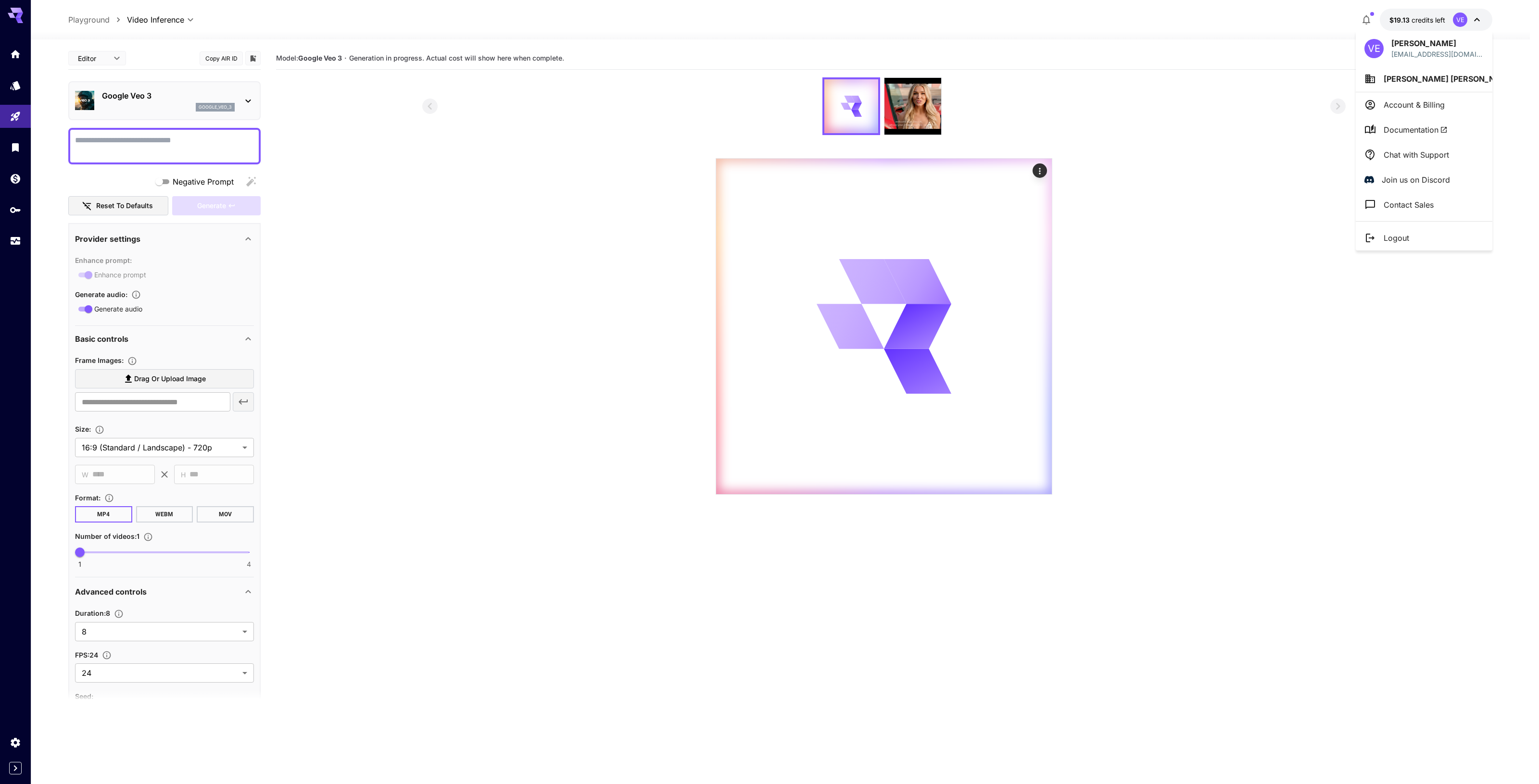
click at [1064, 134] on div at bounding box center [769, 392] width 1539 height 784
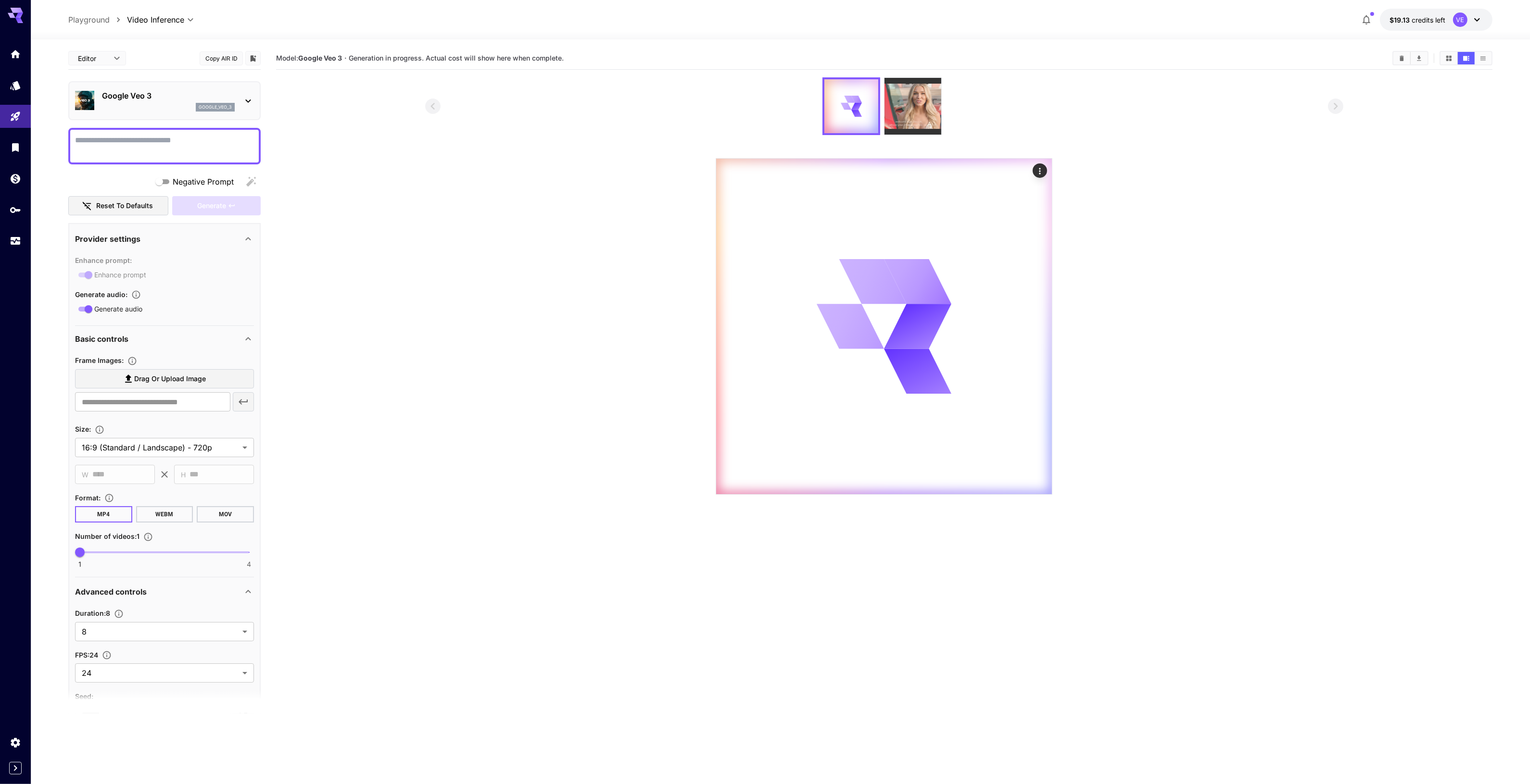
click at [916, 109] on img at bounding box center [913, 106] width 57 height 57
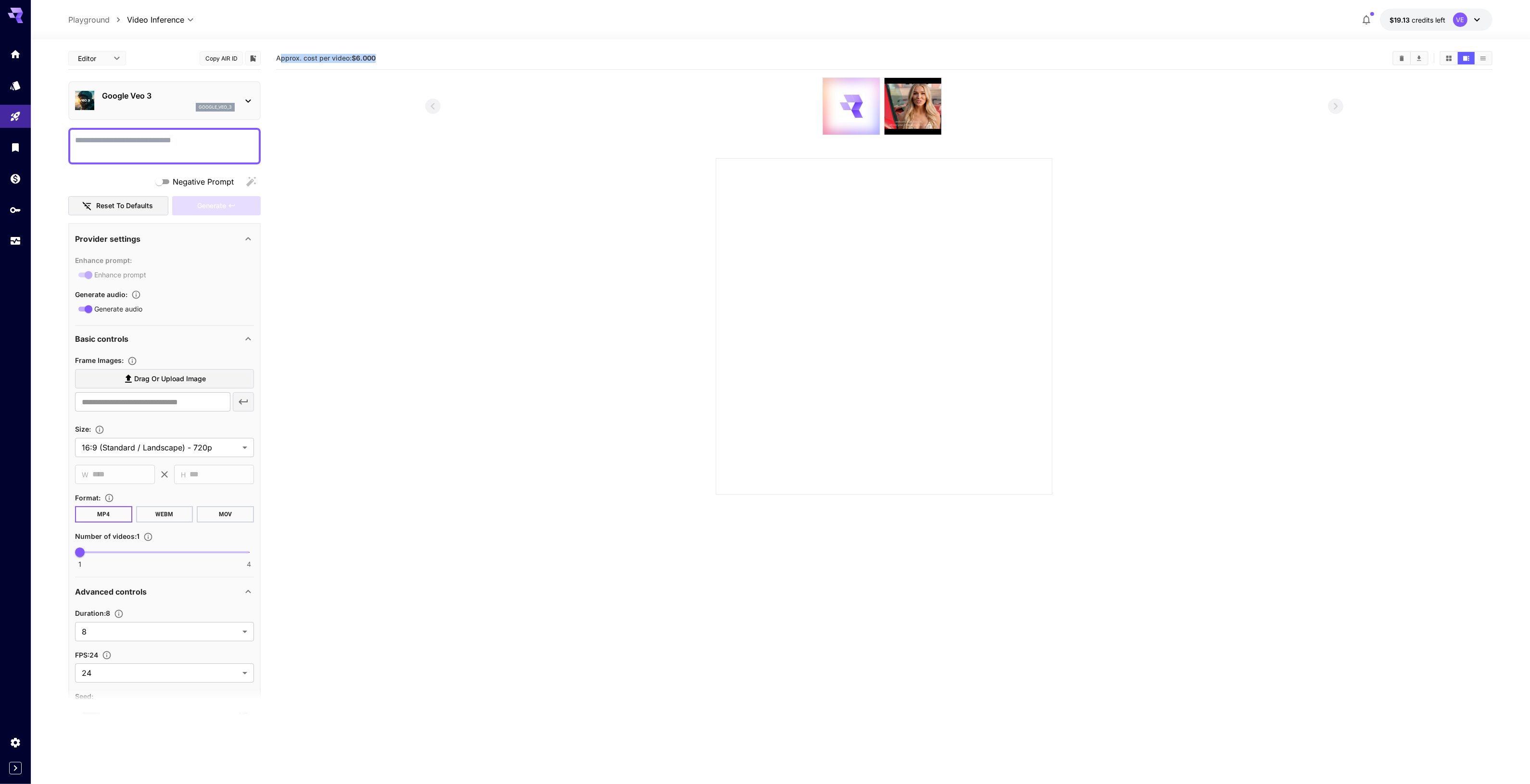
drag, startPoint x: 279, startPoint y: 57, endPoint x: 443, endPoint y: 58, distance: 164.0
click at [443, 58] on section "Approx. cost per video: $6.000" at bounding box center [830, 59] width 1109 height 9
click at [538, 59] on section "Approx. cost per video: $6.000" at bounding box center [830, 59] width 1109 height 9
click at [915, 100] on img at bounding box center [913, 106] width 57 height 57
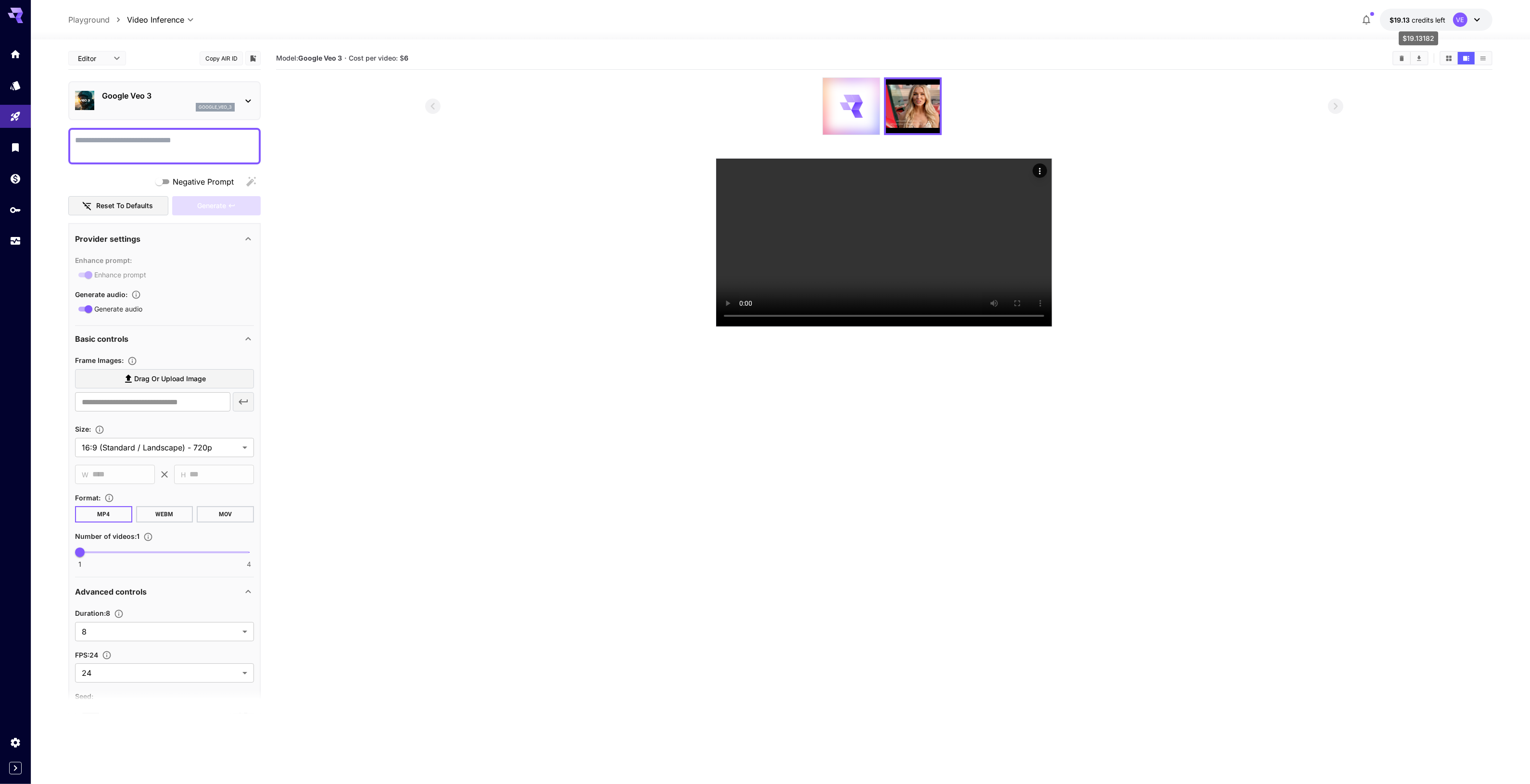
click at [1414, 21] on span "credits left" at bounding box center [1429, 20] width 34 height 9
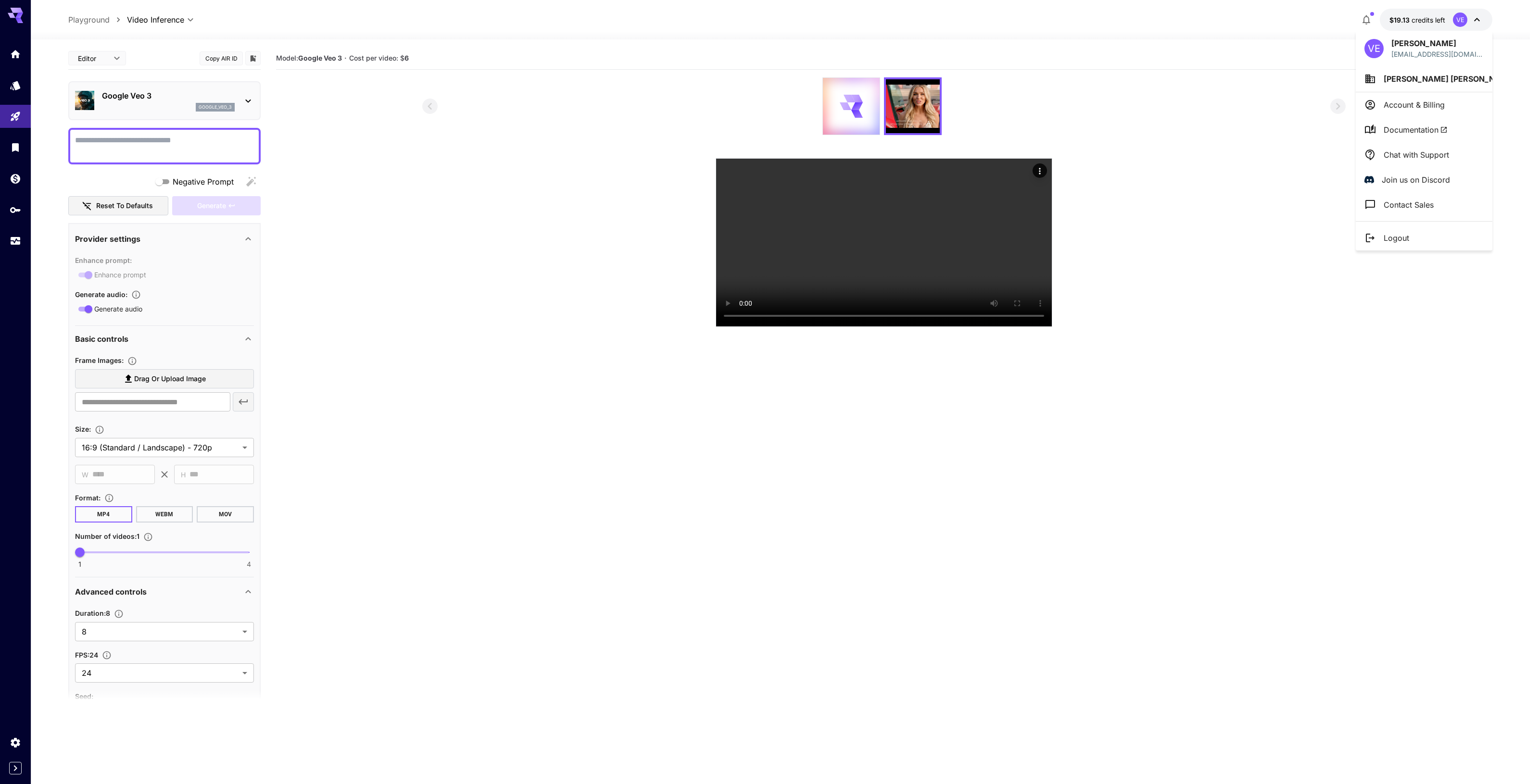
click at [1169, 114] on div at bounding box center [769, 392] width 1539 height 784
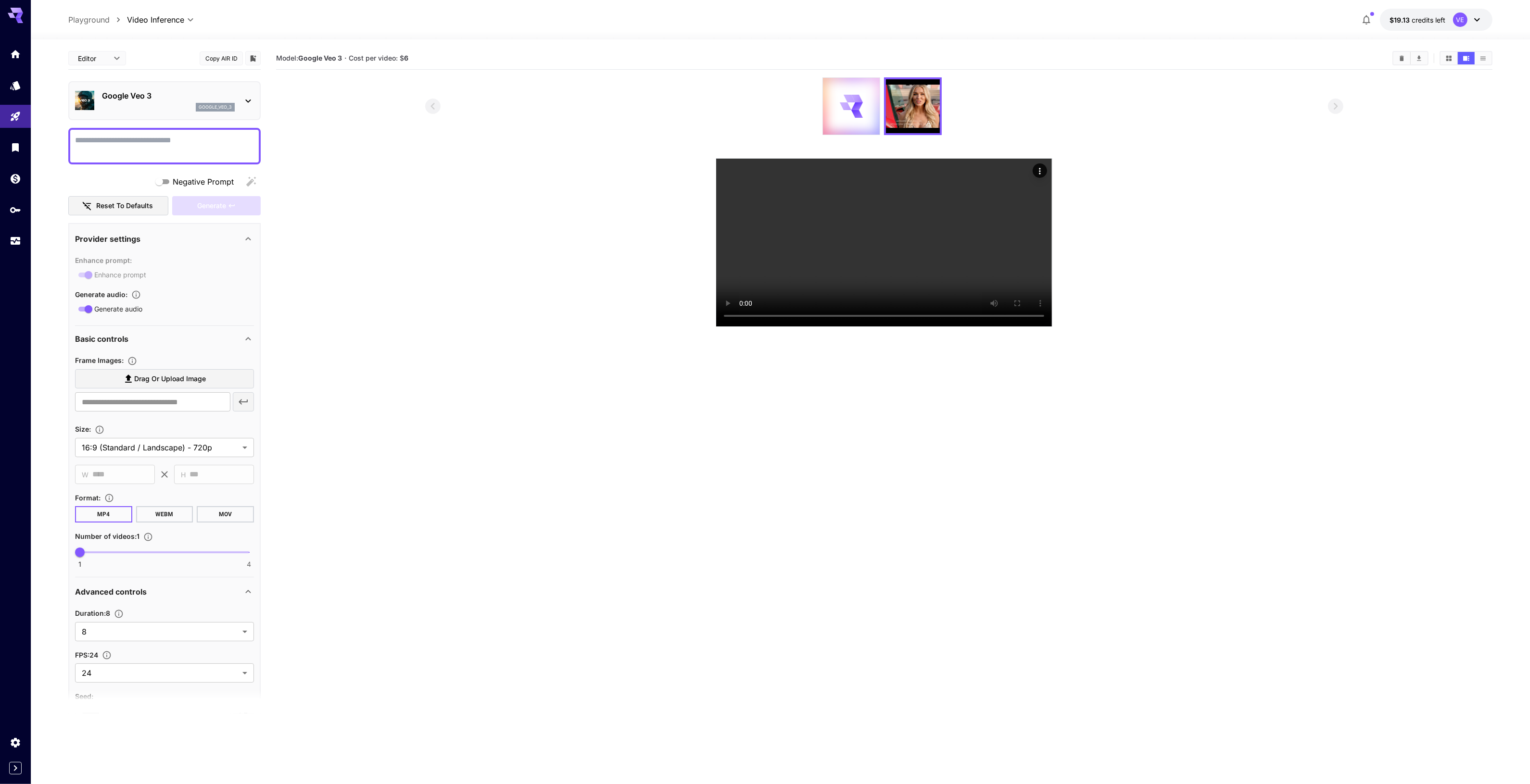
click at [1472, 26] on div "VE" at bounding box center [1467, 19] width 29 height 14
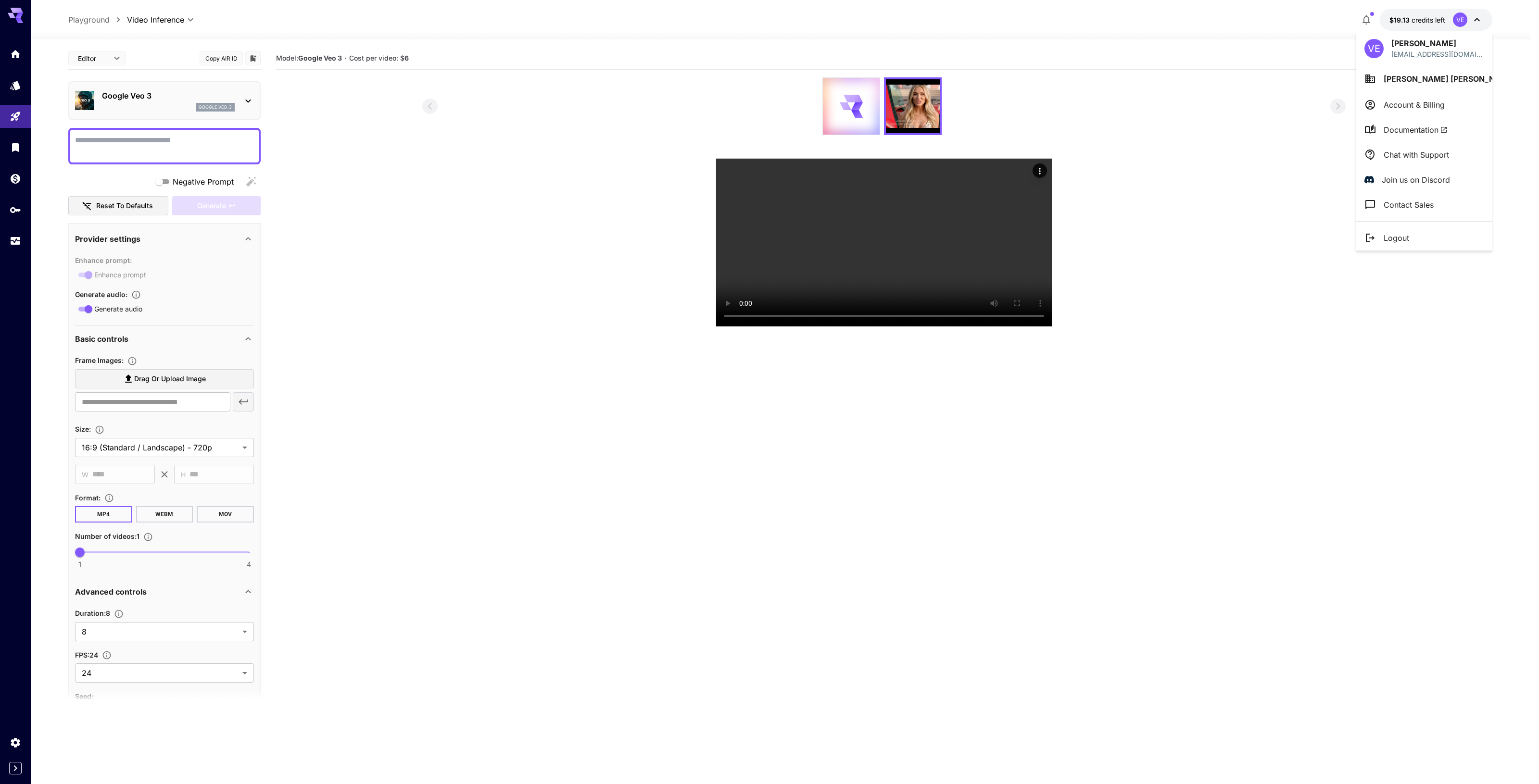
click at [1438, 75] on span "[PERSON_NAME] [PERSON_NAME]" at bounding box center [1449, 79] width 132 height 9
click at [1290, 99] on p "Chad Lawson" at bounding box center [1292, 98] width 63 height 11
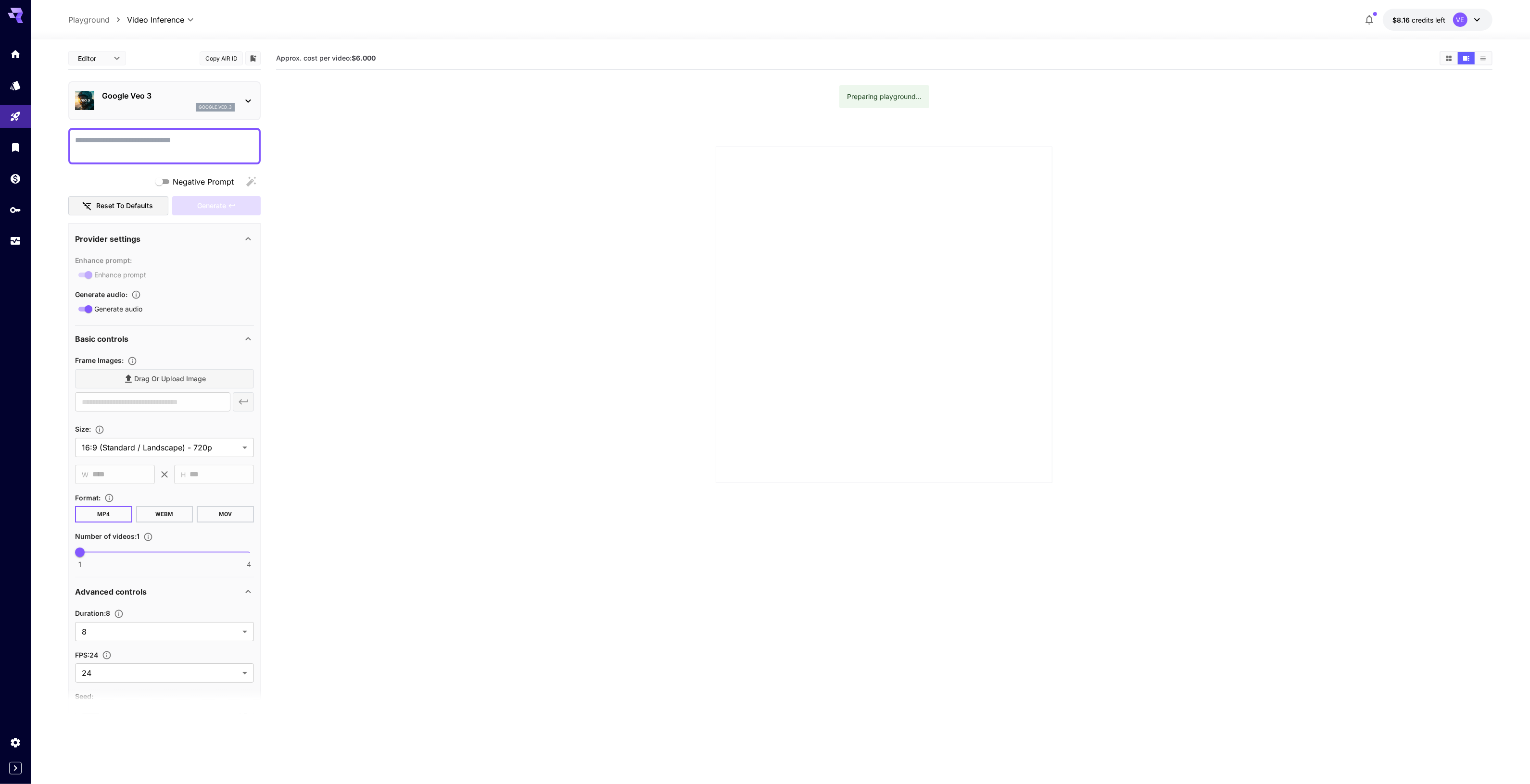
click at [1480, 20] on icon at bounding box center [1478, 20] width 6 height 4
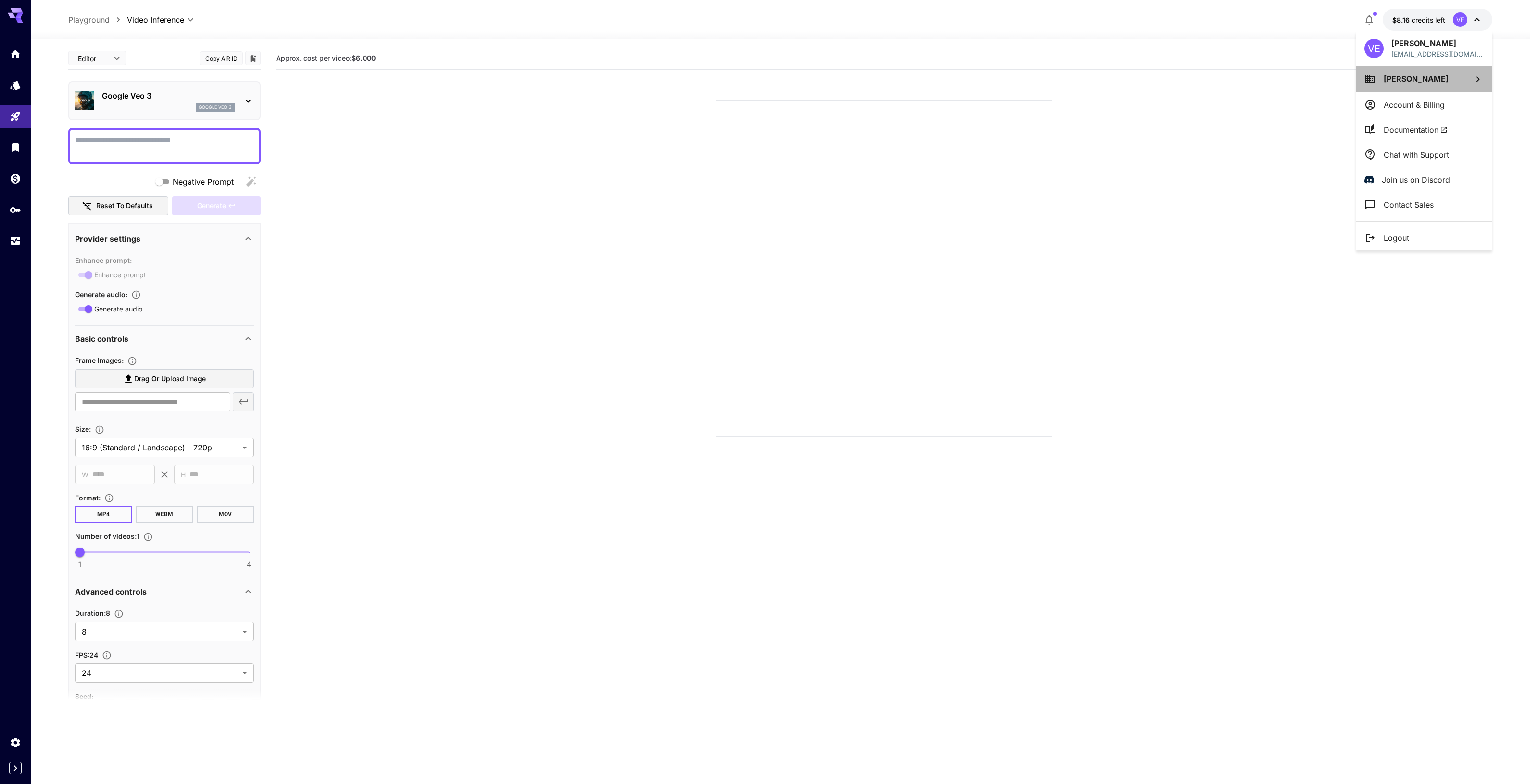
click at [1435, 80] on li "Chad Lawson" at bounding box center [1424, 78] width 137 height 26
click at [1302, 112] on li "Chad Michael L..." at bounding box center [1295, 119] width 120 height 21
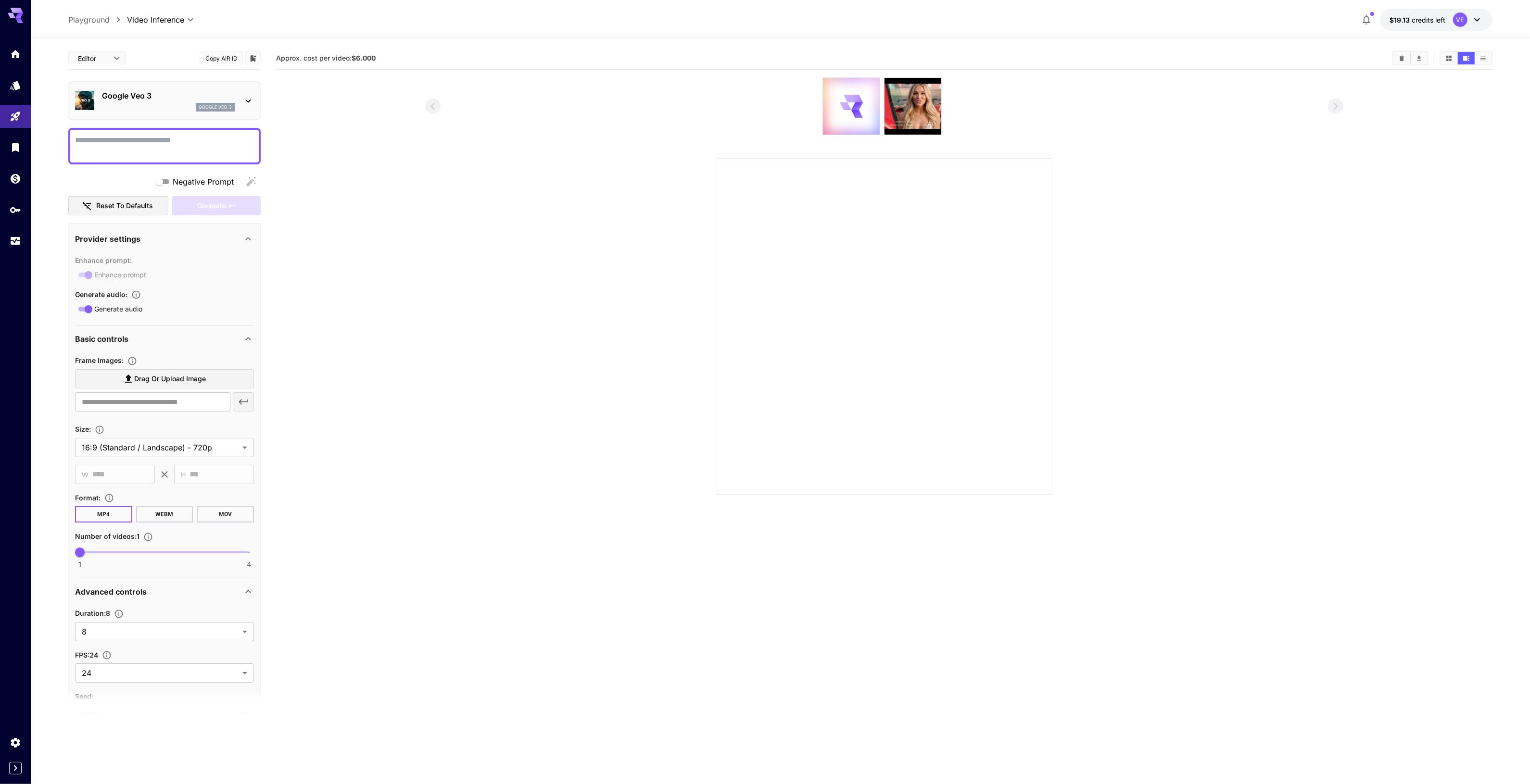
click at [1115, 93] on div at bounding box center [884, 106] width 918 height 58
click at [831, 120] on div at bounding box center [852, 106] width 57 height 57
click at [828, 90] on img at bounding box center [852, 106] width 57 height 57
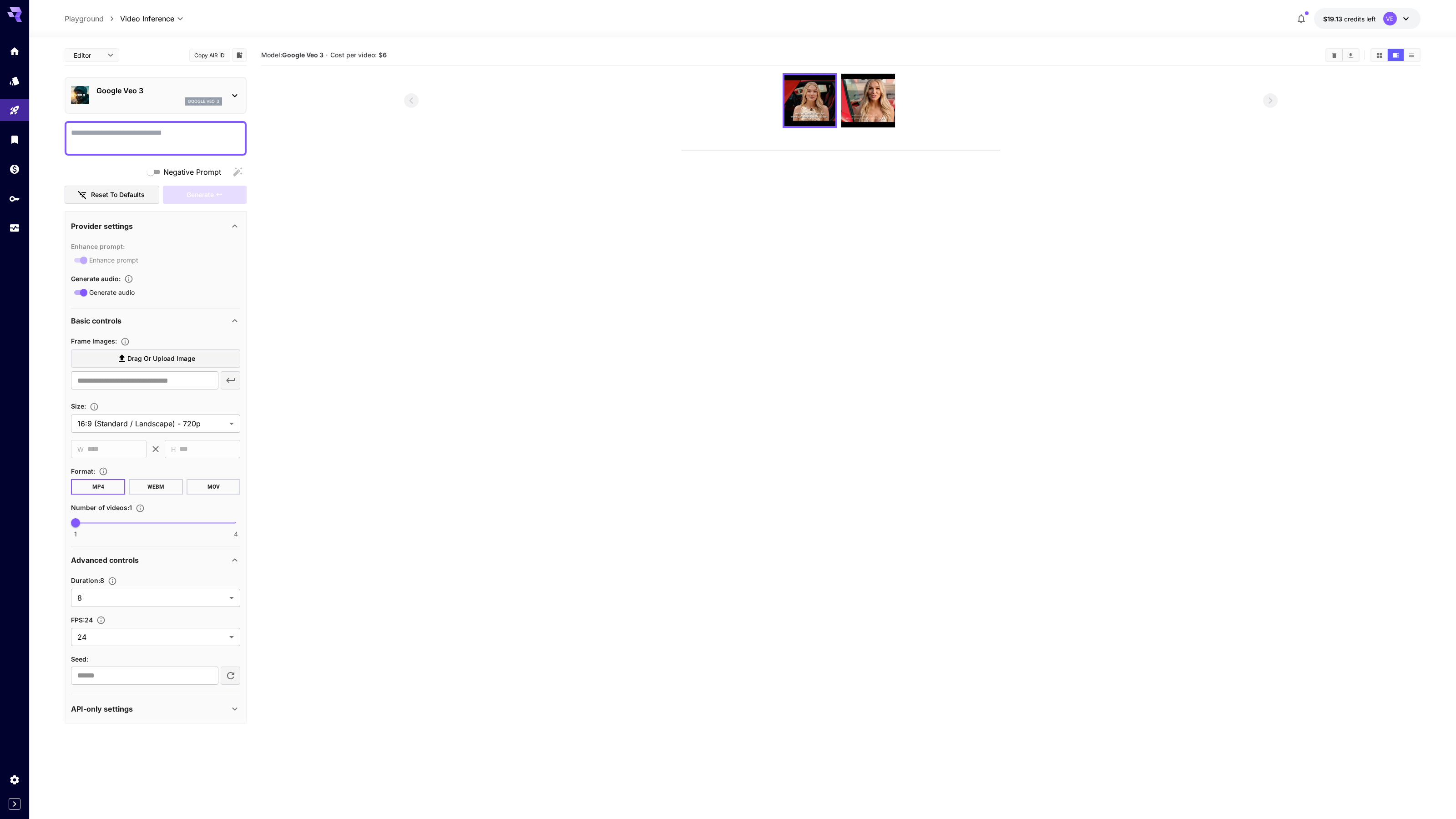
click at [853, 150] on video at bounding box center [841, 150] width 318 height 0
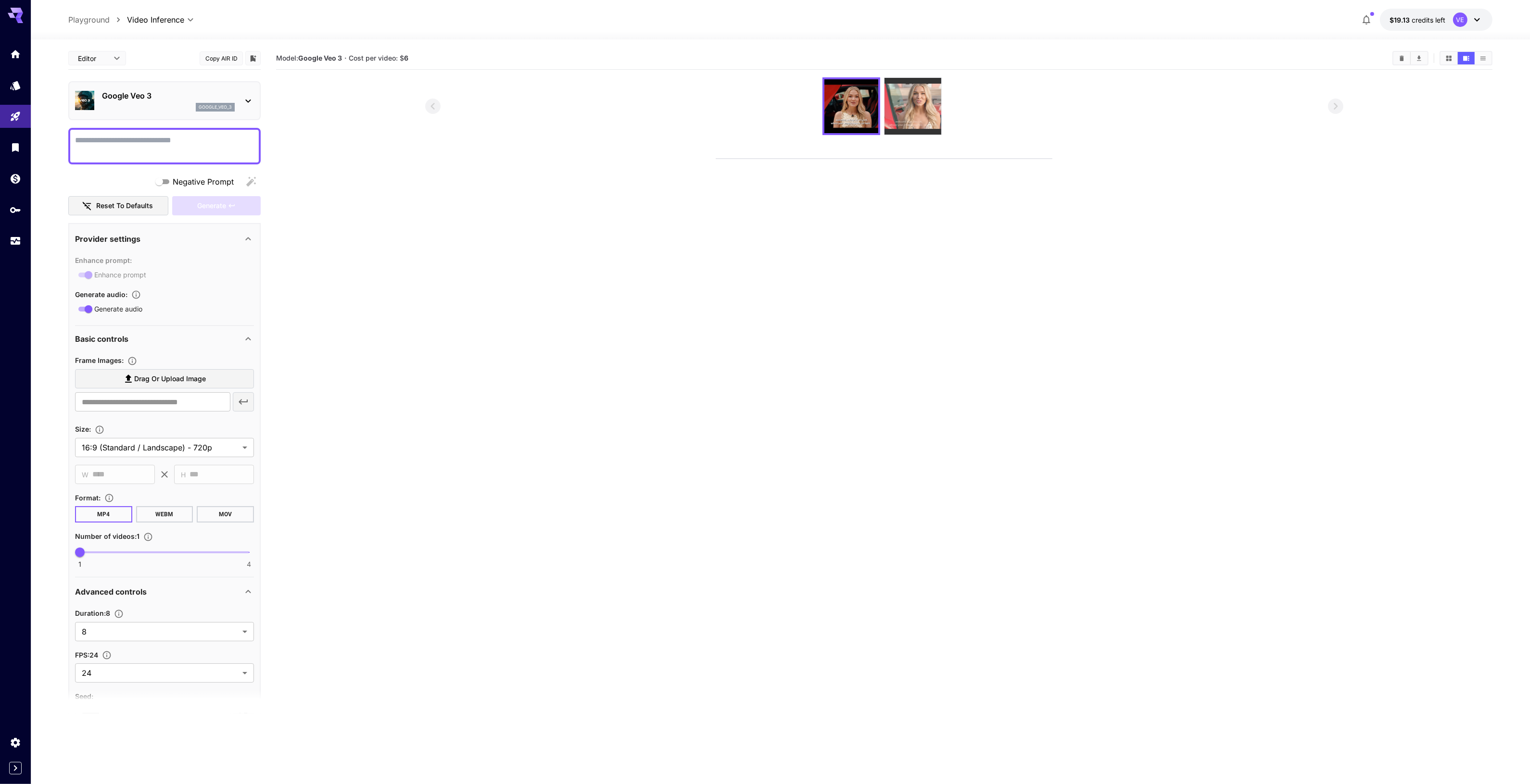
click at [914, 100] on img at bounding box center [913, 106] width 57 height 57
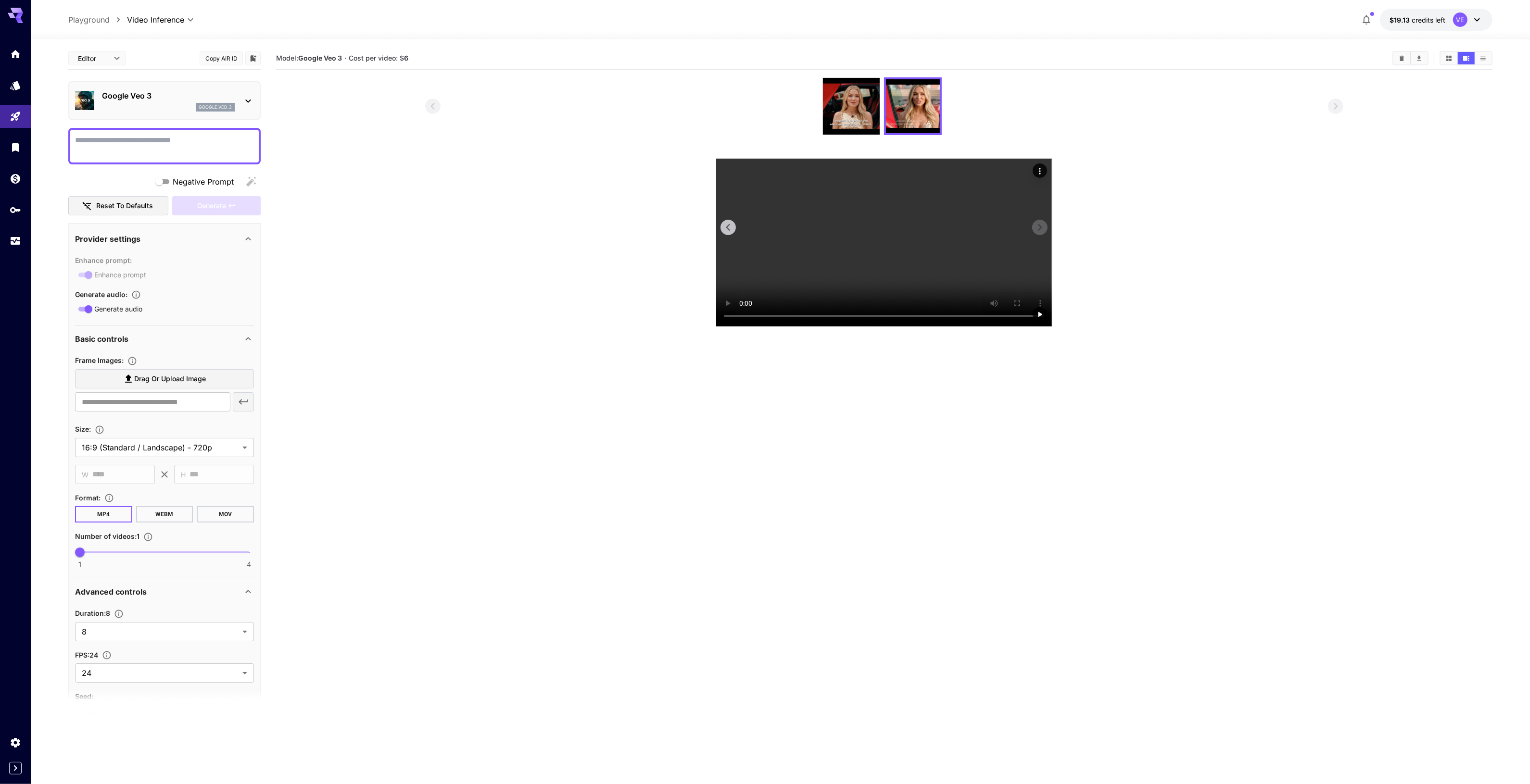
click at [872, 249] on video at bounding box center [884, 242] width 336 height 168
click at [1041, 171] on icon "Actions" at bounding box center [1040, 171] width 9 height 9
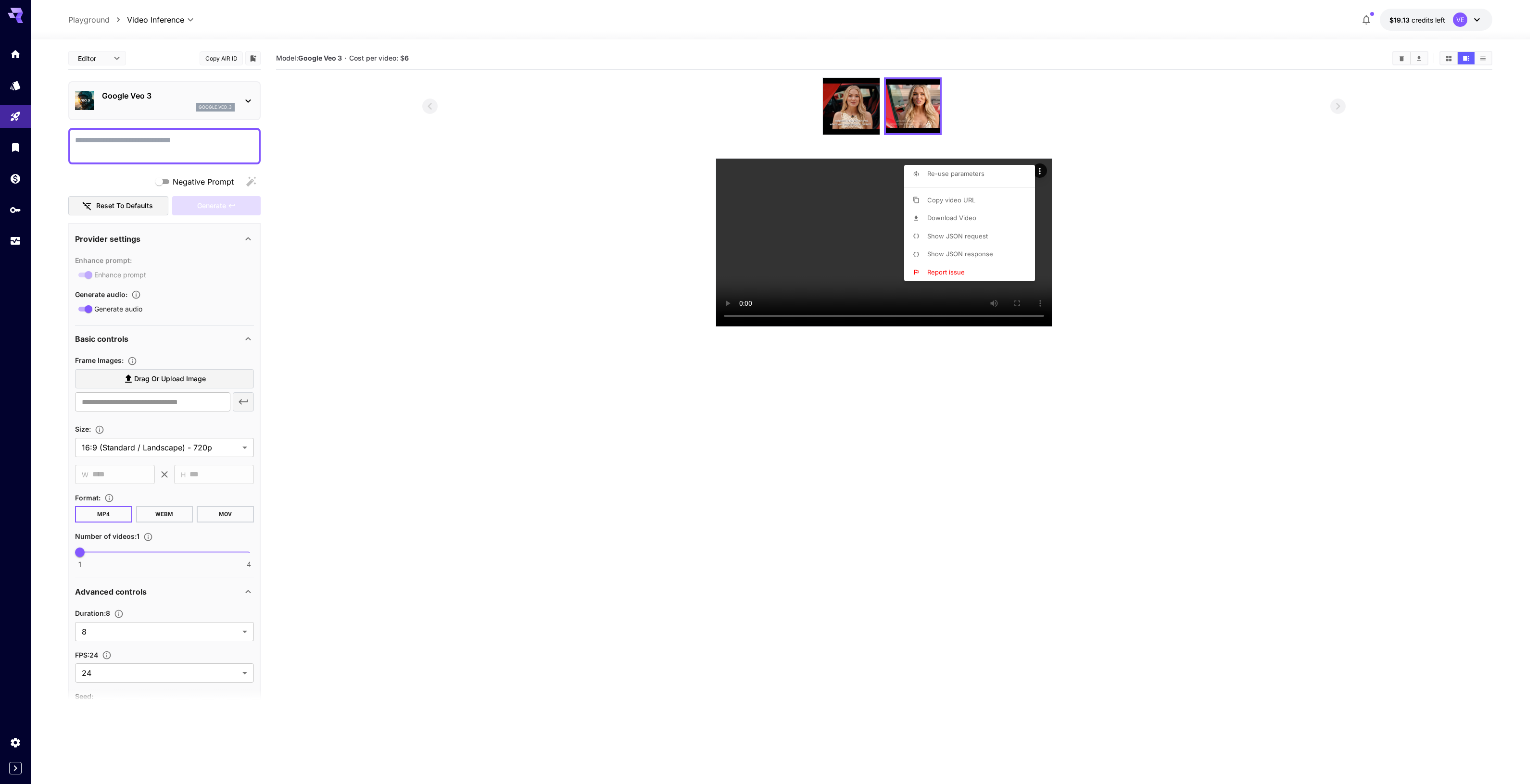
click at [845, 104] on div at bounding box center [769, 392] width 1539 height 784
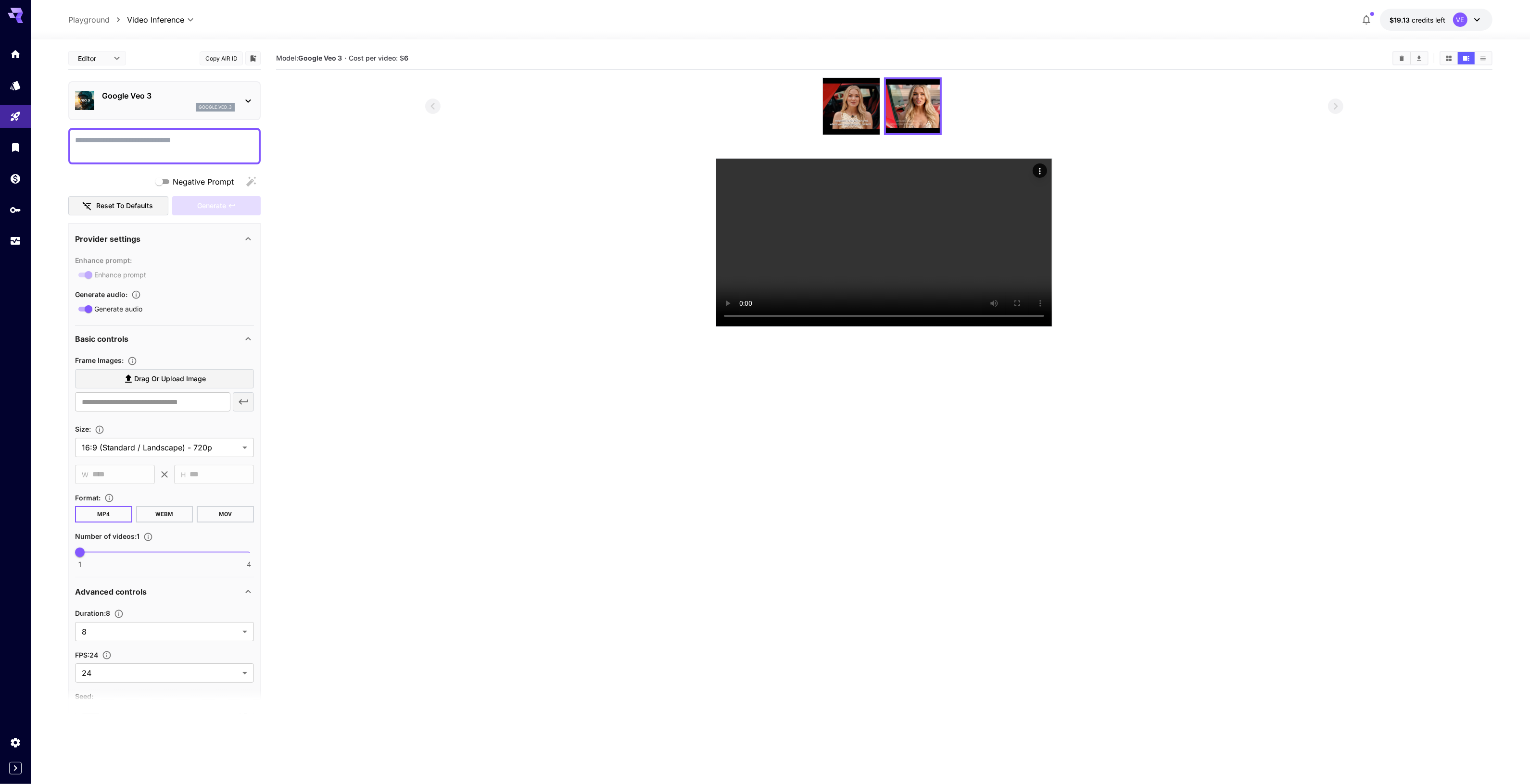
click at [845, 104] on img at bounding box center [852, 106] width 57 height 57
click at [969, 206] on video at bounding box center [884, 242] width 336 height 168
click at [1429, 23] on span "credits left" at bounding box center [1429, 20] width 34 height 9
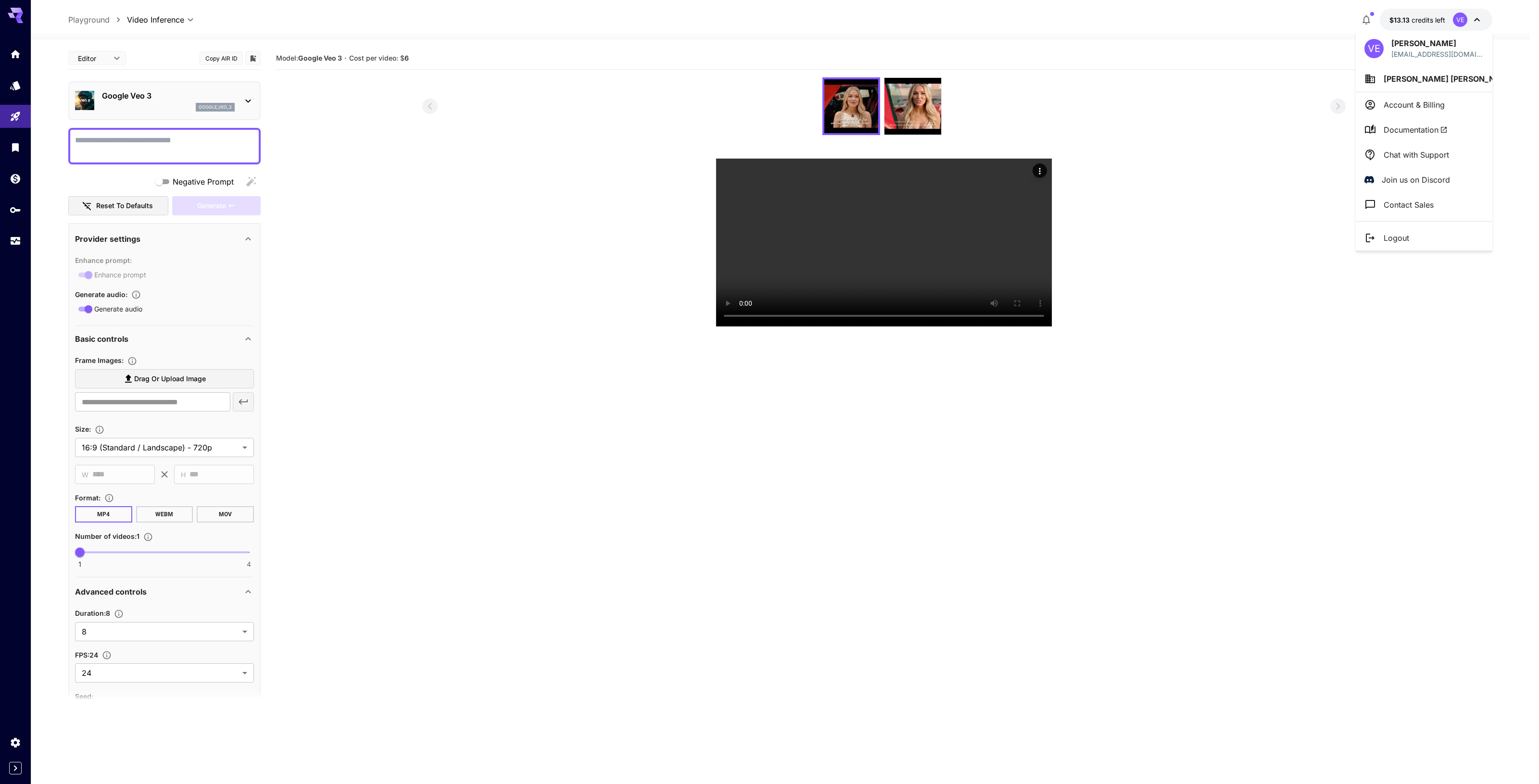
click at [473, 191] on div at bounding box center [769, 392] width 1539 height 784
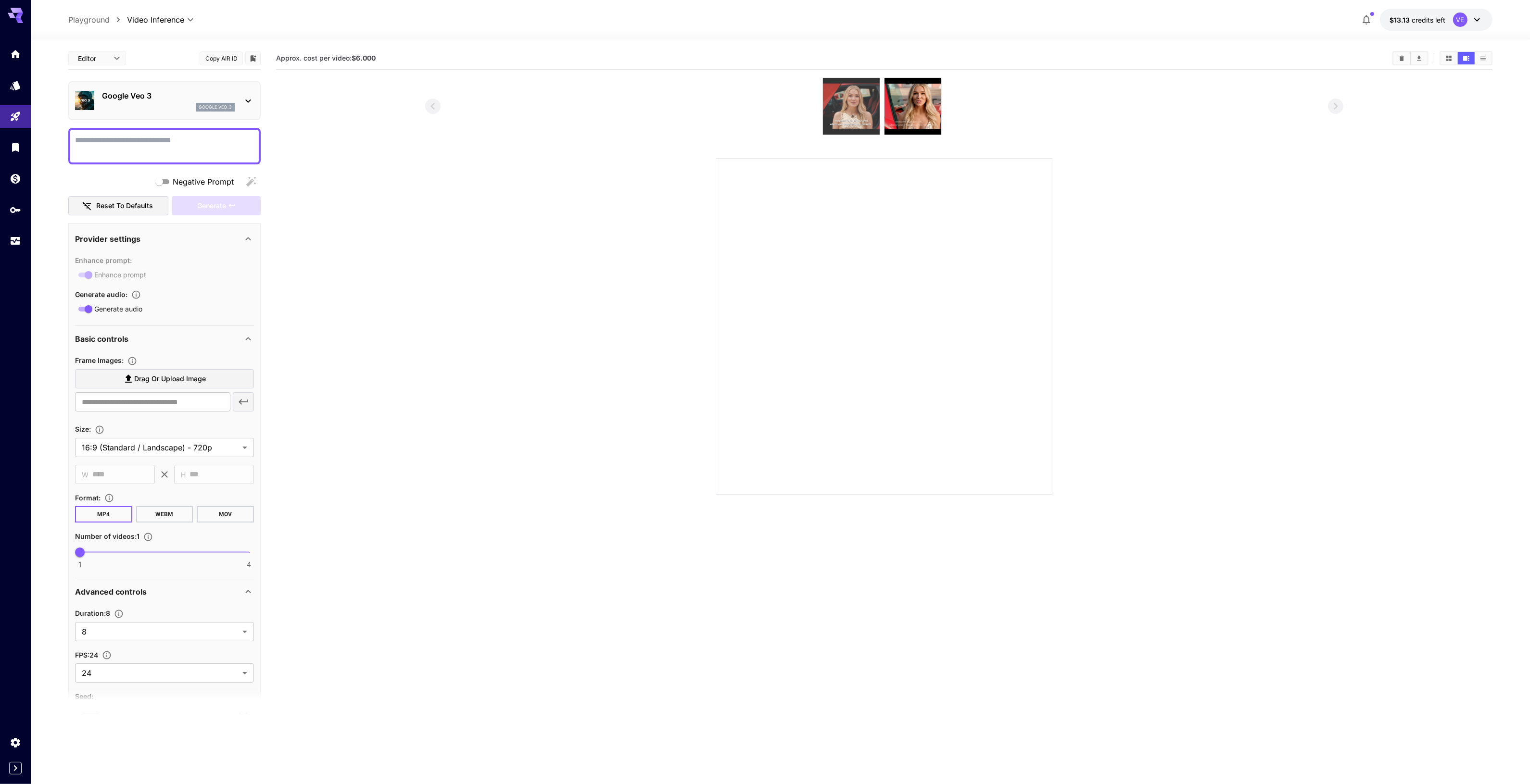
click at [861, 107] on img at bounding box center [852, 106] width 57 height 57
click at [864, 109] on img at bounding box center [852, 106] width 57 height 57
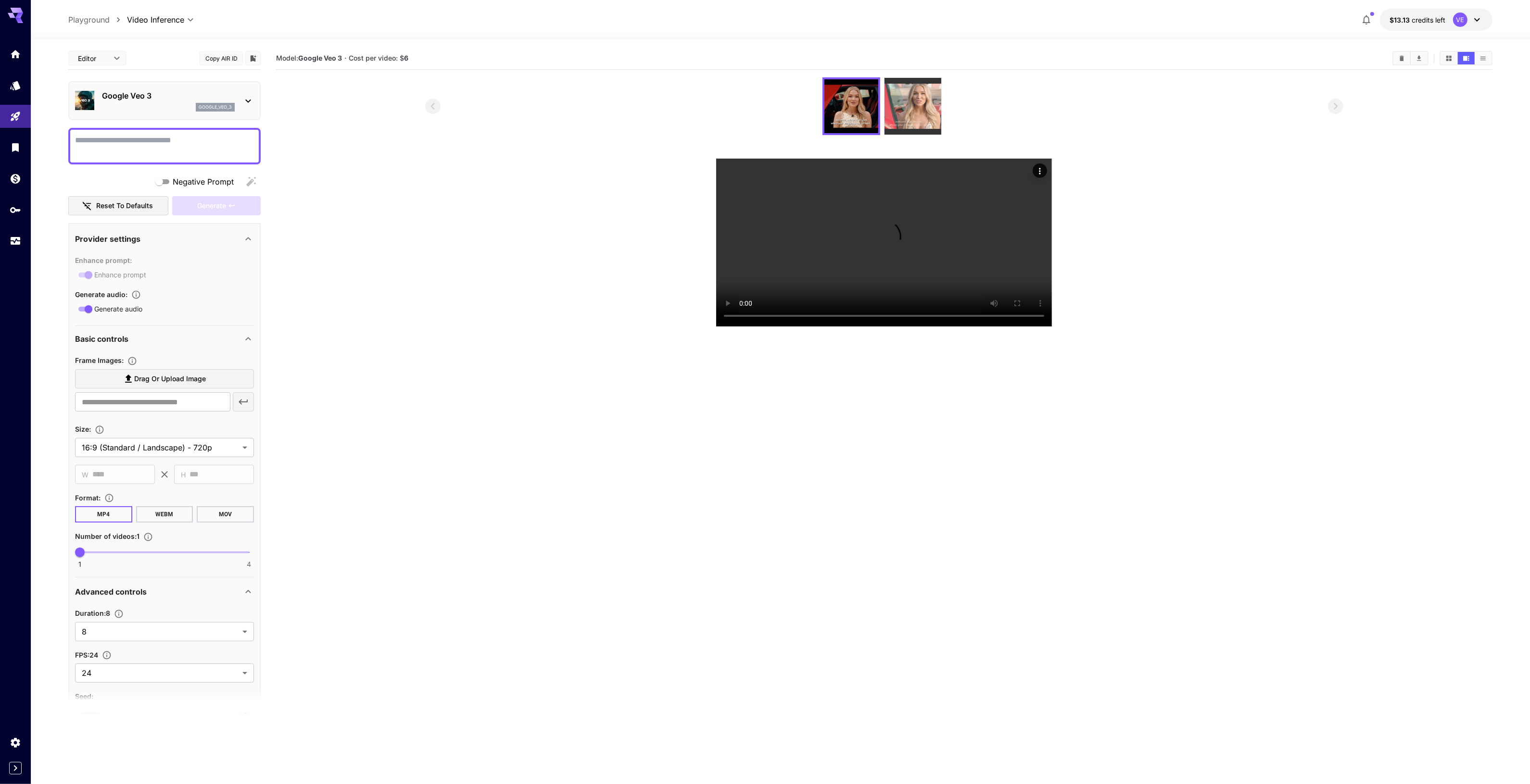
click at [922, 111] on img at bounding box center [913, 106] width 57 height 57
click at [854, 111] on img at bounding box center [852, 106] width 57 height 57
click at [920, 112] on img at bounding box center [913, 106] width 57 height 57
click at [1376, 150] on section at bounding box center [884, 202] width 1217 height 249
